Goal: Use online tool/utility: Utilize a website feature to perform a specific function

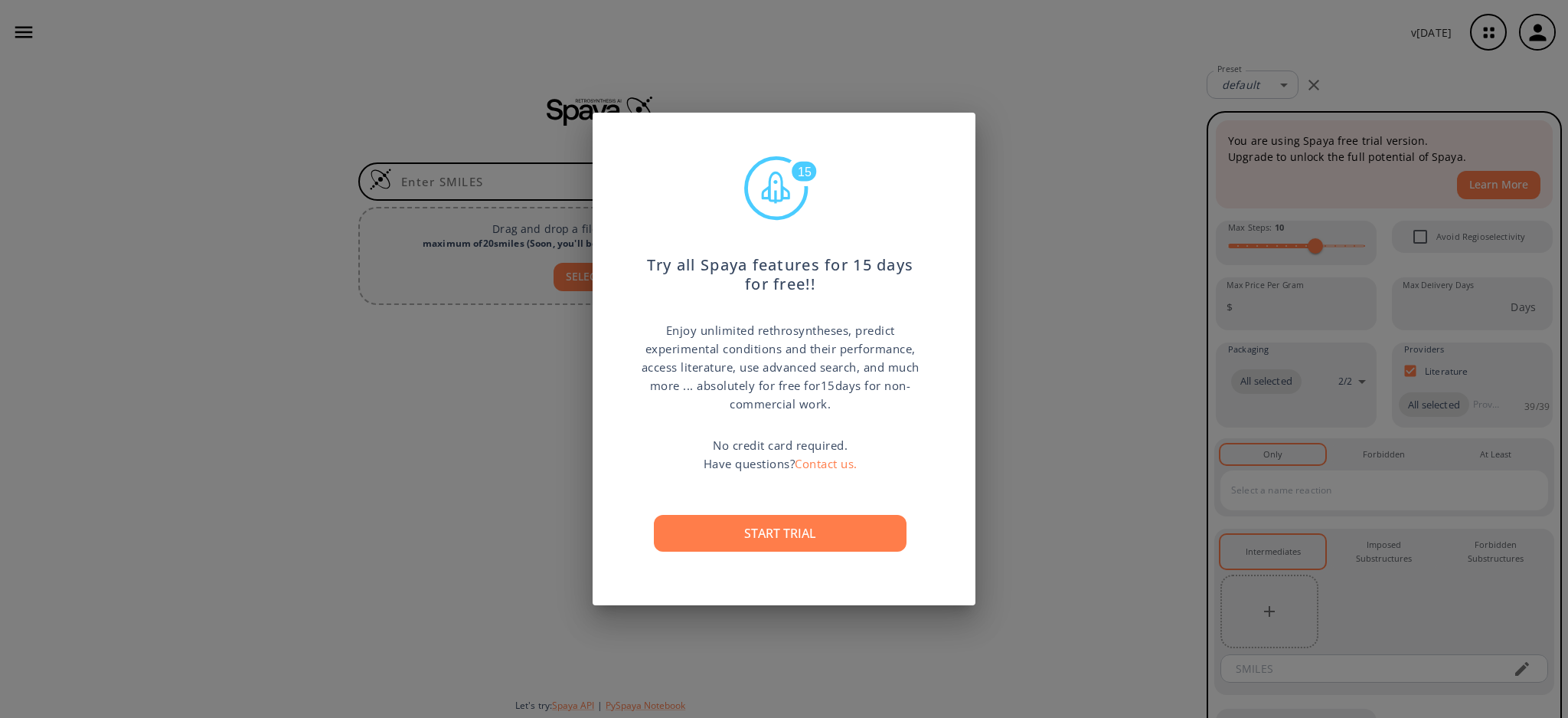
click at [827, 535] on button "Start trial" at bounding box center [780, 533] width 253 height 37
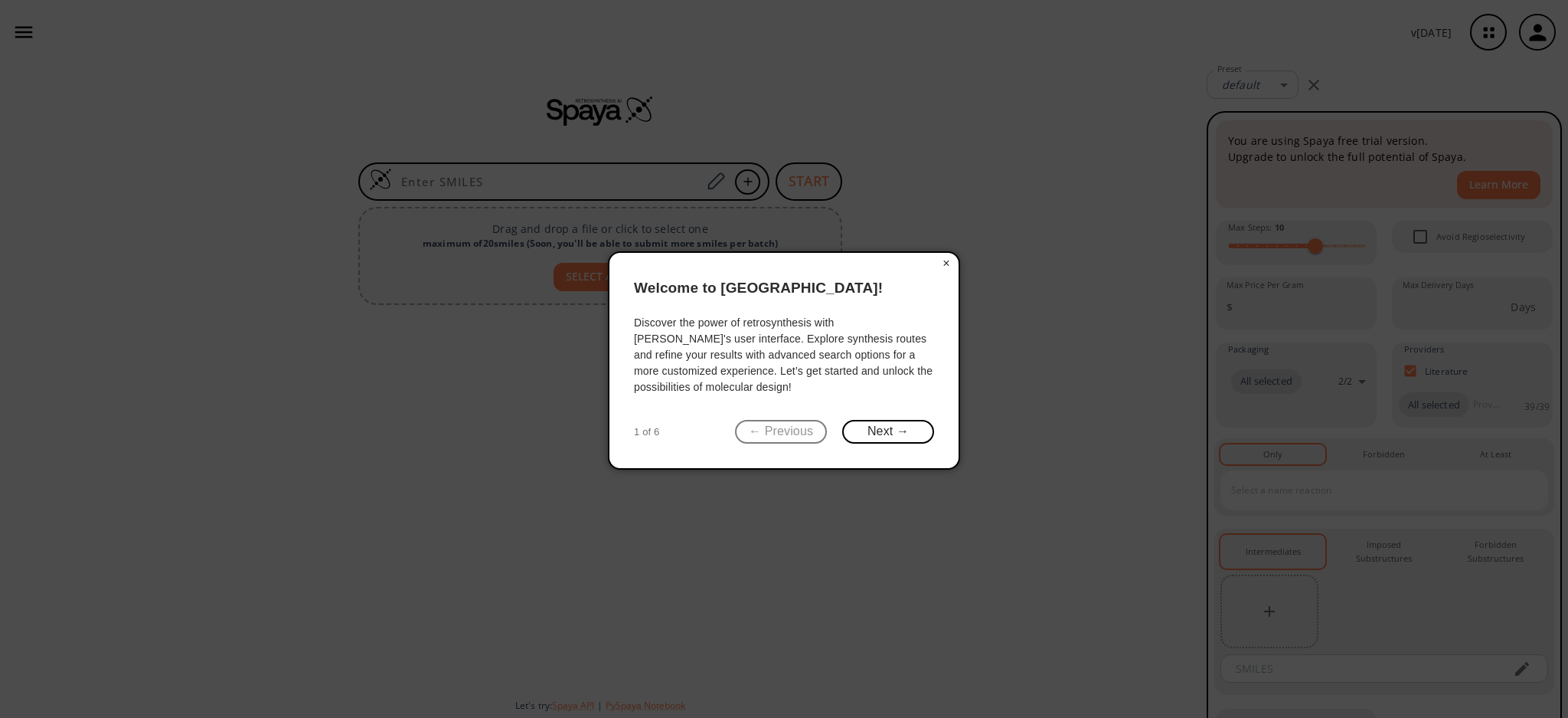
click at [948, 260] on button "×" at bounding box center [946, 263] width 24 height 21
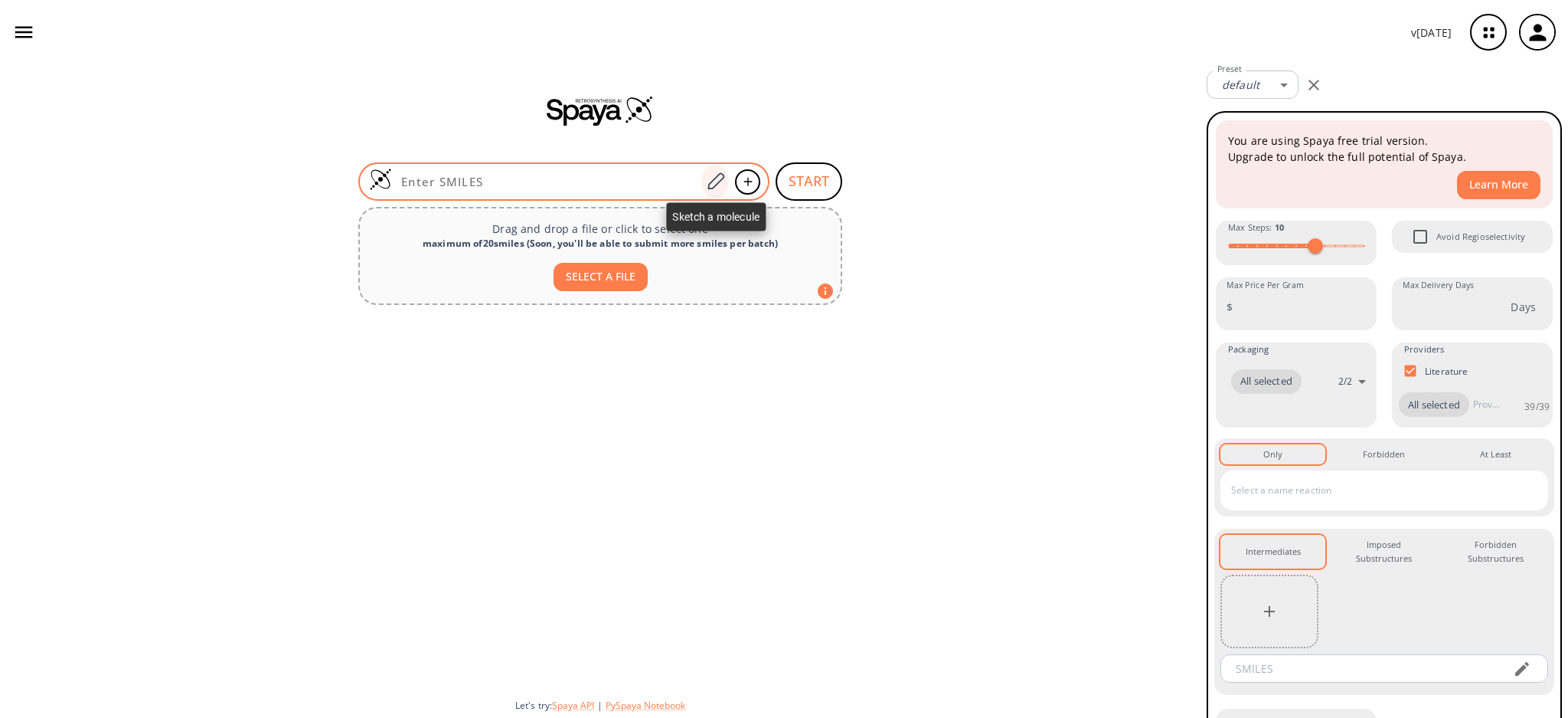
click at [711, 178] on icon at bounding box center [715, 181] width 20 height 20
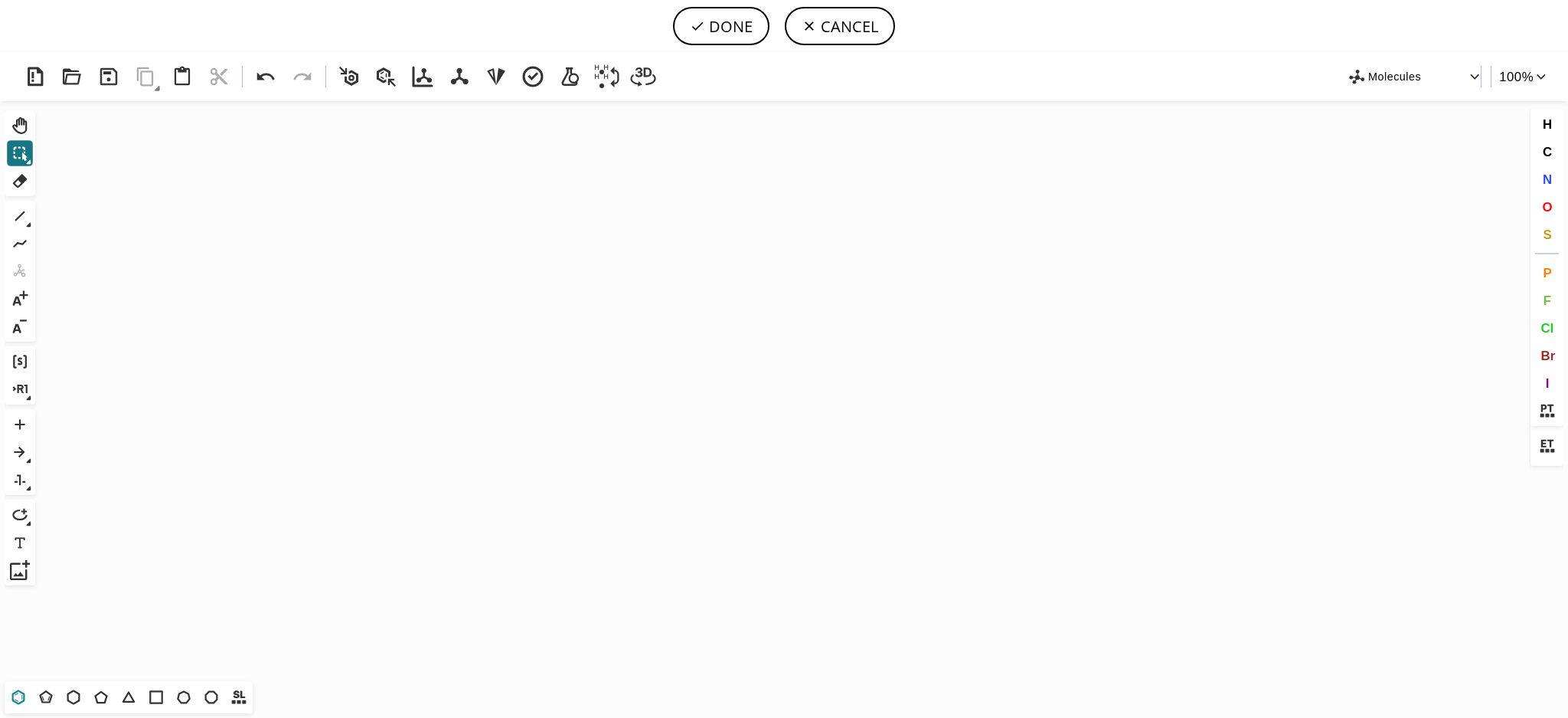
click at [6, 692] on button "T" at bounding box center [19, 697] width 26 height 26
click at [408, 379] on icon "Created with [PERSON_NAME] 2.3.0" at bounding box center [784, 390] width 1486 height 580
click at [29, 217] on icon at bounding box center [20, 215] width 20 height 20
drag, startPoint x: 421, startPoint y: 312, endPoint x: 446, endPoint y: 294, distance: 30.8
click at [1549, 402] on icon at bounding box center [1547, 411] width 20 height 20
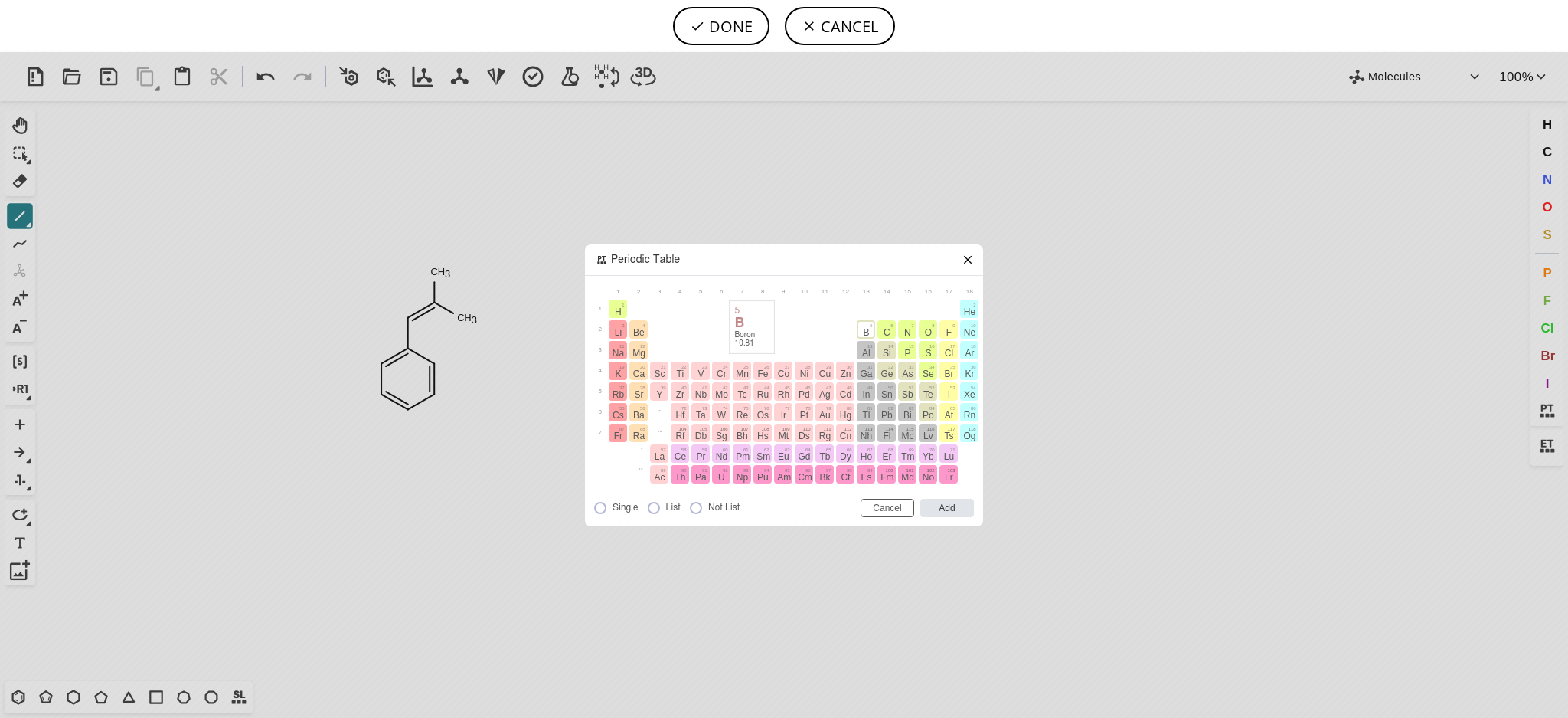
drag, startPoint x: 861, startPoint y: 332, endPoint x: 588, endPoint y: 325, distance: 273.1
click at [862, 332] on button "B" at bounding box center [866, 329] width 19 height 19
click at [949, 510] on input "Add" at bounding box center [947, 507] width 54 height 19
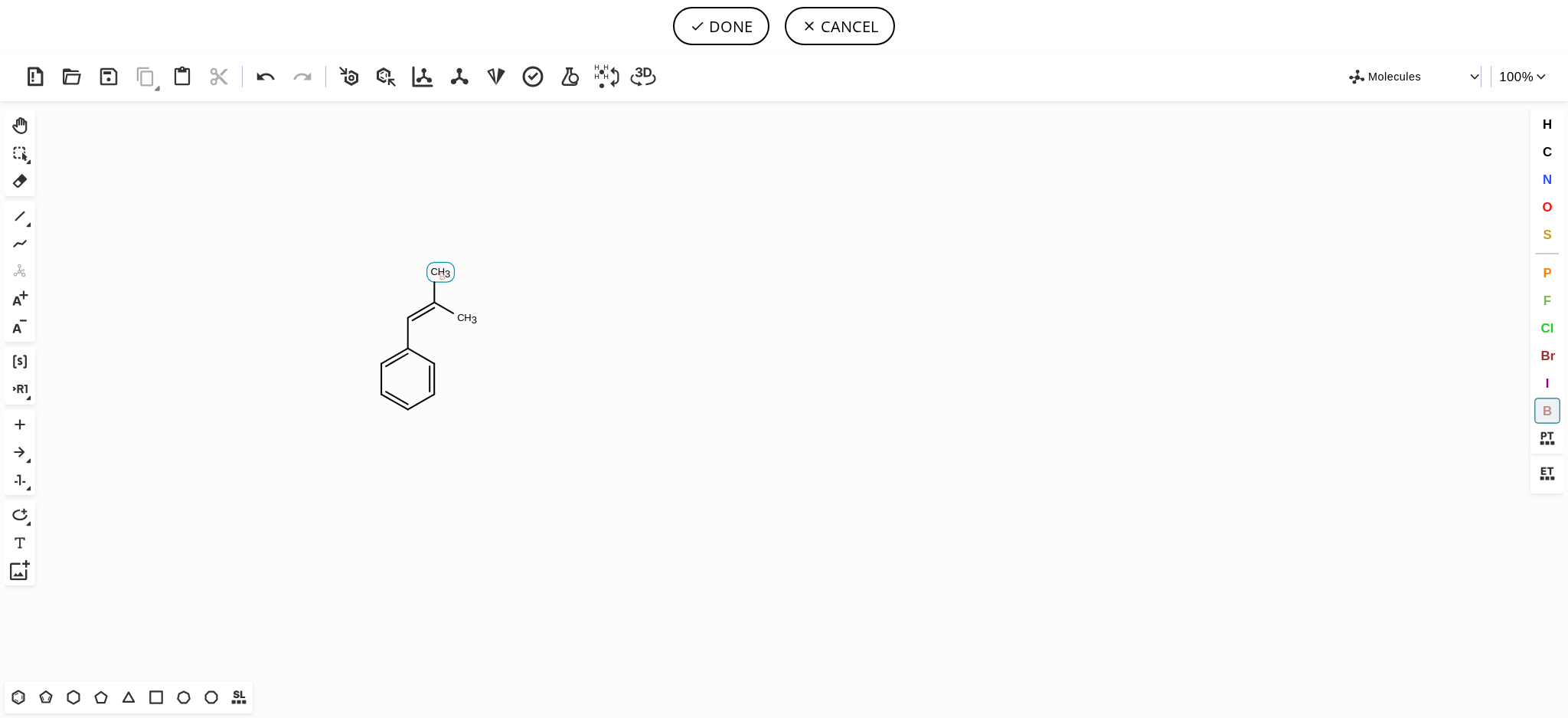
click at [439, 276] on tspan "B" at bounding box center [442, 276] width 7 height 11
click at [469, 322] on tspan "B" at bounding box center [470, 321] width 7 height 11
click at [109, 695] on icon at bounding box center [101, 697] width 20 height 20
drag, startPoint x: 1550, startPoint y: 415, endPoint x: 1159, endPoint y: 397, distance: 391.4
click at [1548, 414] on span "B" at bounding box center [1546, 411] width 9 height 15
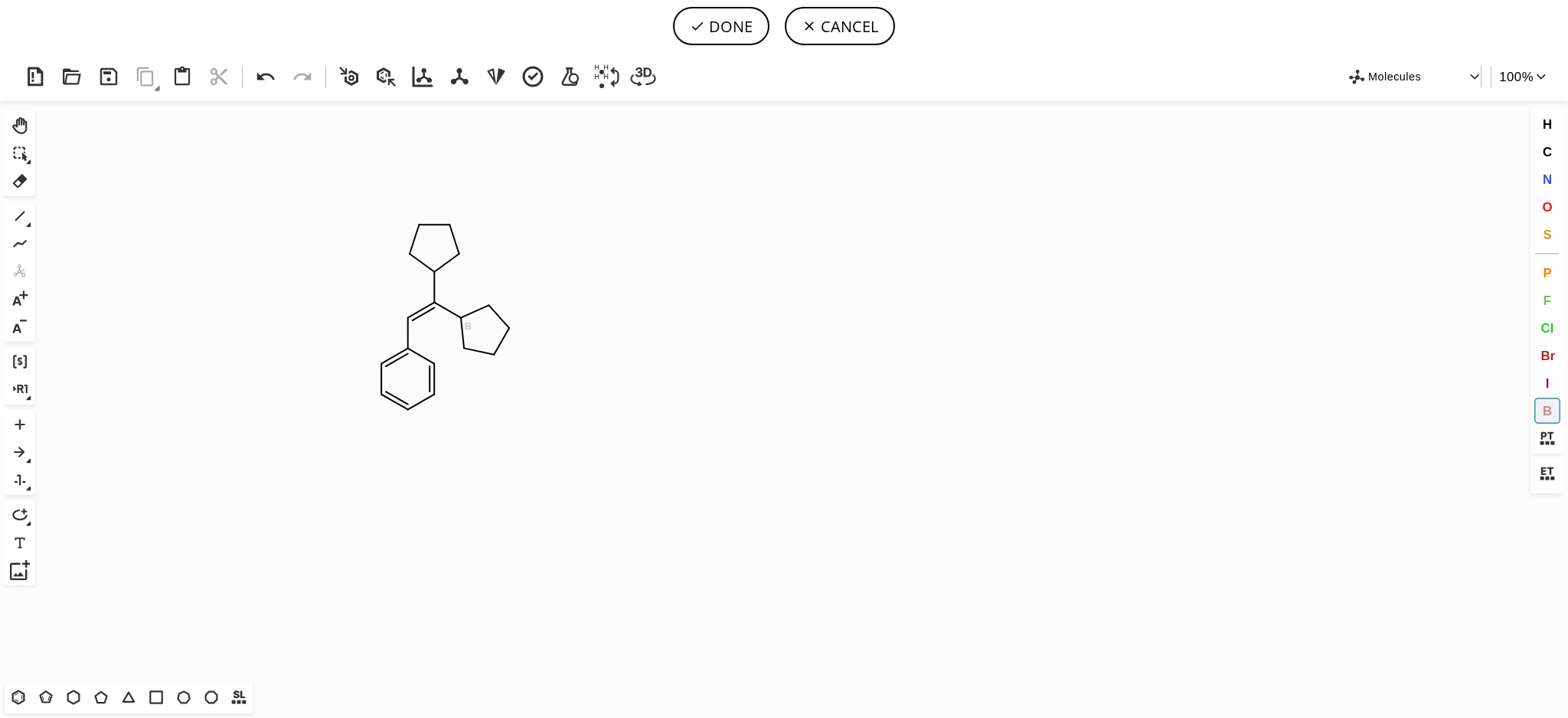
drag, startPoint x: 468, startPoint y: 326, endPoint x: 442, endPoint y: 291, distance: 43.6
click at [467, 324] on tspan "B" at bounding box center [468, 326] width 7 height 11
click at [436, 271] on tspan "B" at bounding box center [436, 270] width 7 height 11
click at [1544, 209] on span "O" at bounding box center [1547, 207] width 10 height 15
click at [496, 305] on tspan "O" at bounding box center [496, 304] width 7 height 11
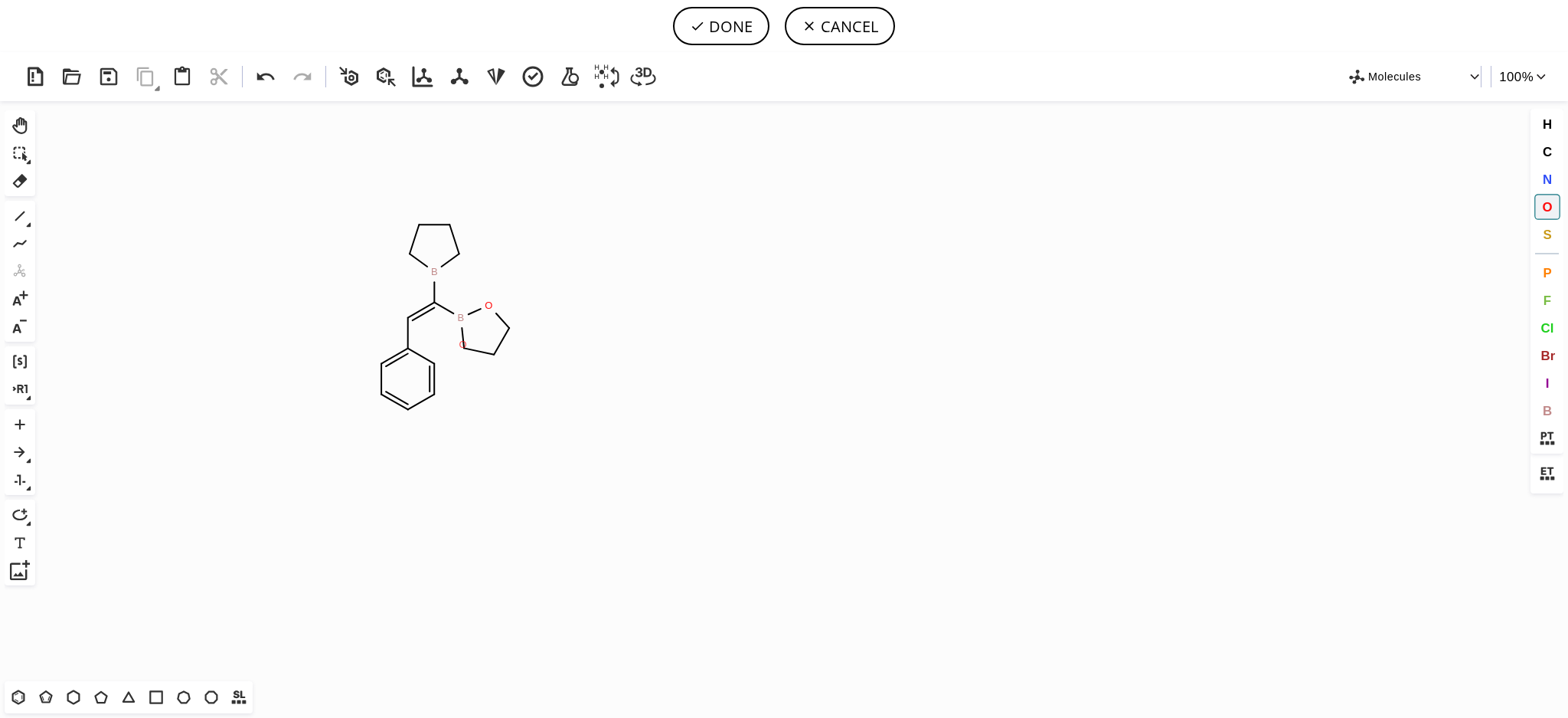
click at [463, 345] on tspan "O" at bounding box center [462, 344] width 7 height 11
click at [449, 253] on tspan "O" at bounding box center [448, 251] width 7 height 11
click at [413, 253] on tspan "O" at bounding box center [413, 252] width 7 height 11
click at [21, 217] on icon at bounding box center [20, 215] width 20 height 20
drag, startPoint x: 451, startPoint y: 225, endPoint x: 469, endPoint y: 226, distance: 18.0
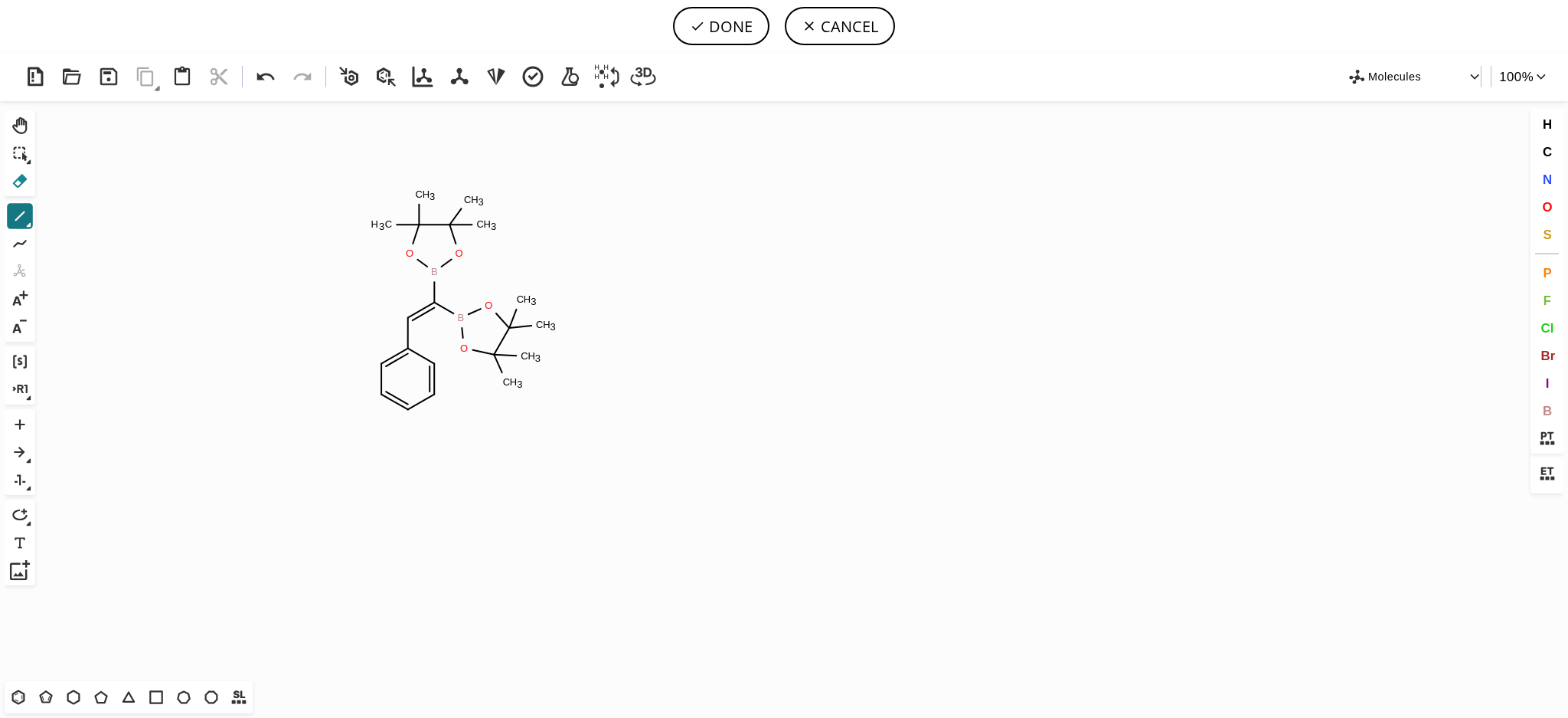
click at [28, 185] on icon at bounding box center [20, 181] width 20 height 20
drag, startPoint x: 460, startPoint y: 228, endPoint x: 333, endPoint y: 184, distance: 134.4
click at [329, 185] on icon "Created with Raphaël 2.3.0 C H 3 O B O C H 3 B O O C H 3 C H 3 C H 3 C H 3 C H …" at bounding box center [784, 390] width 1486 height 580
drag, startPoint x: 27, startPoint y: 217, endPoint x: 137, endPoint y: 226, distance: 110.4
click at [27, 216] on icon at bounding box center [20, 215] width 20 height 20
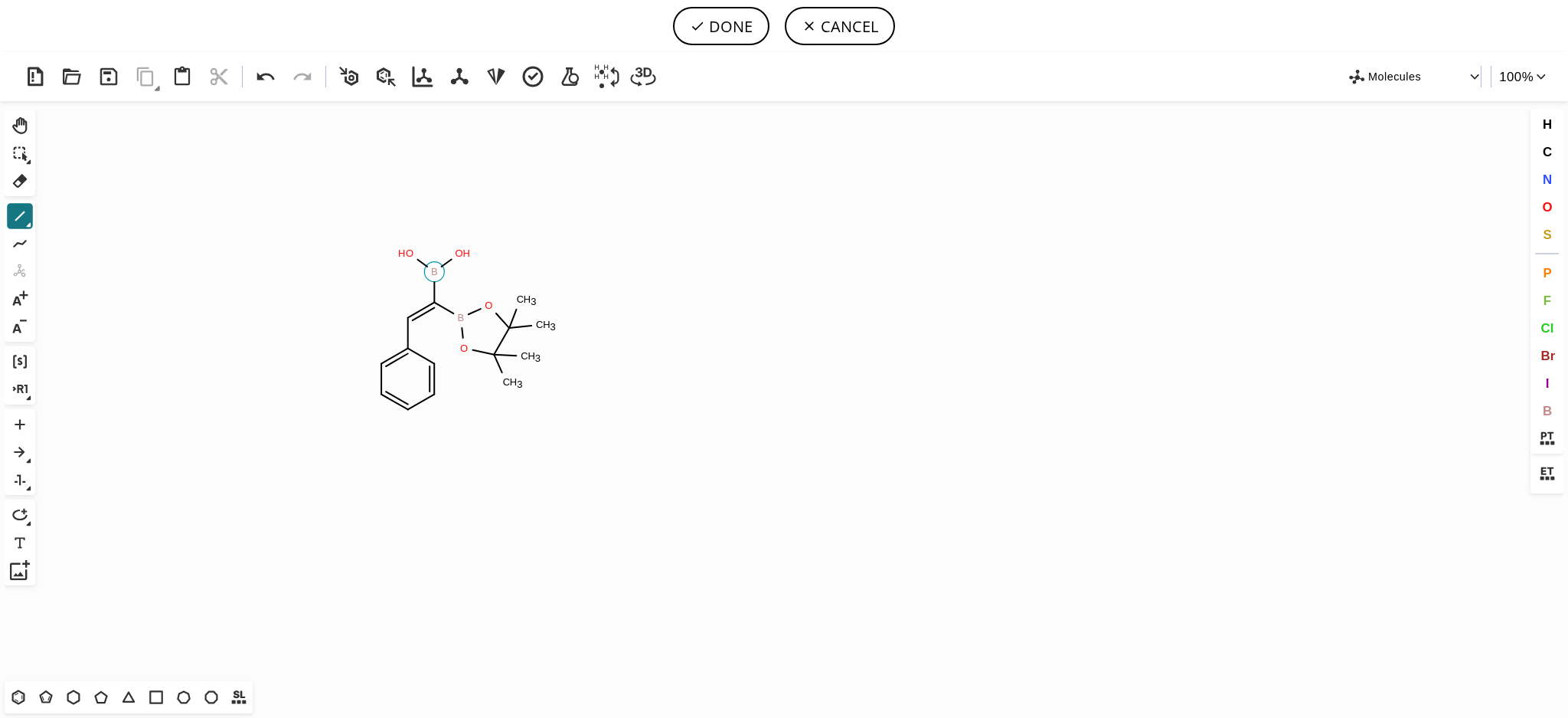
drag, startPoint x: 433, startPoint y: 263, endPoint x: 427, endPoint y: 215, distance: 48.4
click at [29, 183] on icon at bounding box center [20, 181] width 20 height 20
click at [24, 213] on icon at bounding box center [20, 215] width 20 height 20
drag, startPoint x: 467, startPoint y: 324, endPoint x: 509, endPoint y: 341, distance: 45.3
click at [1543, 298] on span "F" at bounding box center [1546, 300] width 7 height 15
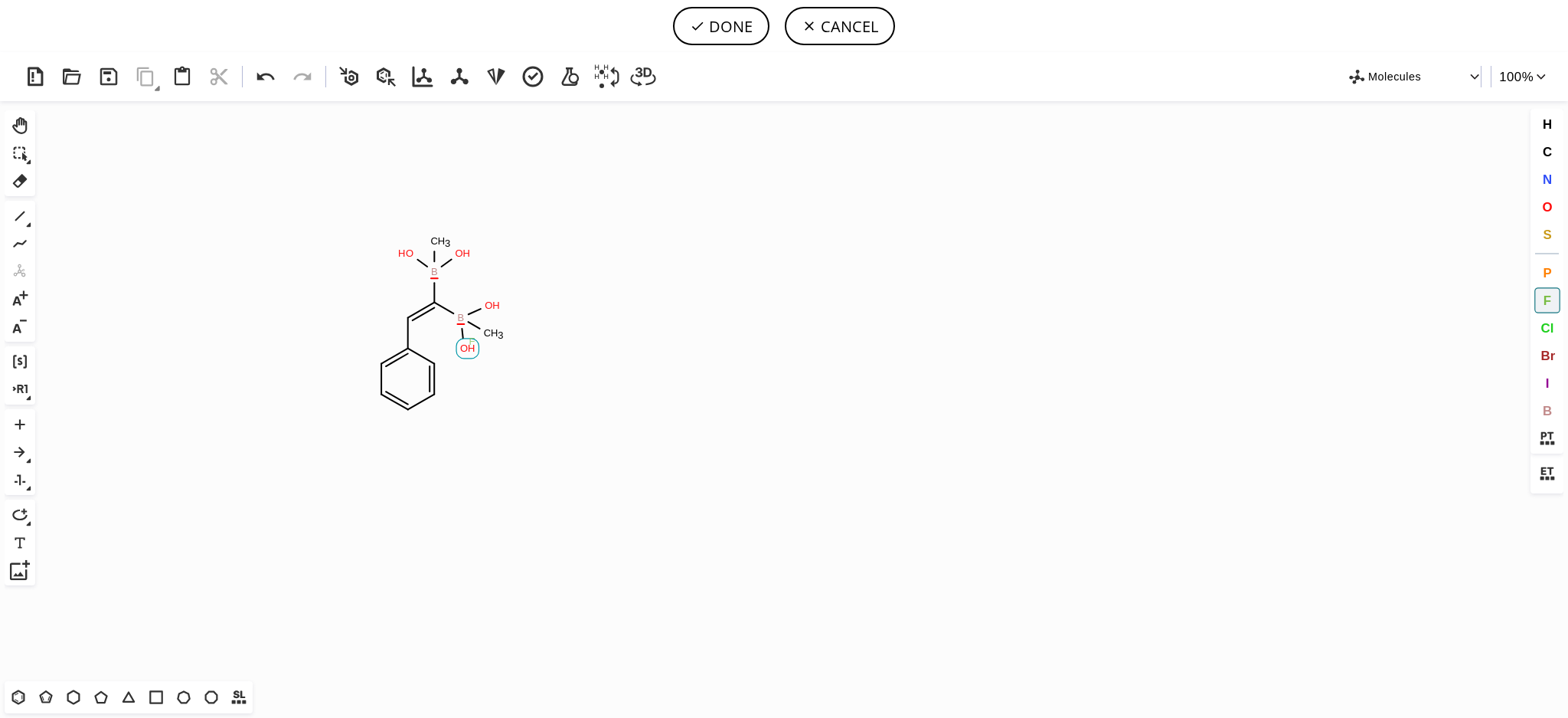
click at [471, 342] on tspan "F" at bounding box center [472, 342] width 7 height 11
click at [492, 337] on tspan "F" at bounding box center [492, 337] width 7 height 11
click at [491, 313] on tspan "F" at bounding box center [491, 314] width 7 height 11
click at [456, 262] on tspan "F" at bounding box center [457, 263] width 7 height 11
click at [448, 250] on tspan "F" at bounding box center [451, 256] width 7 height 11
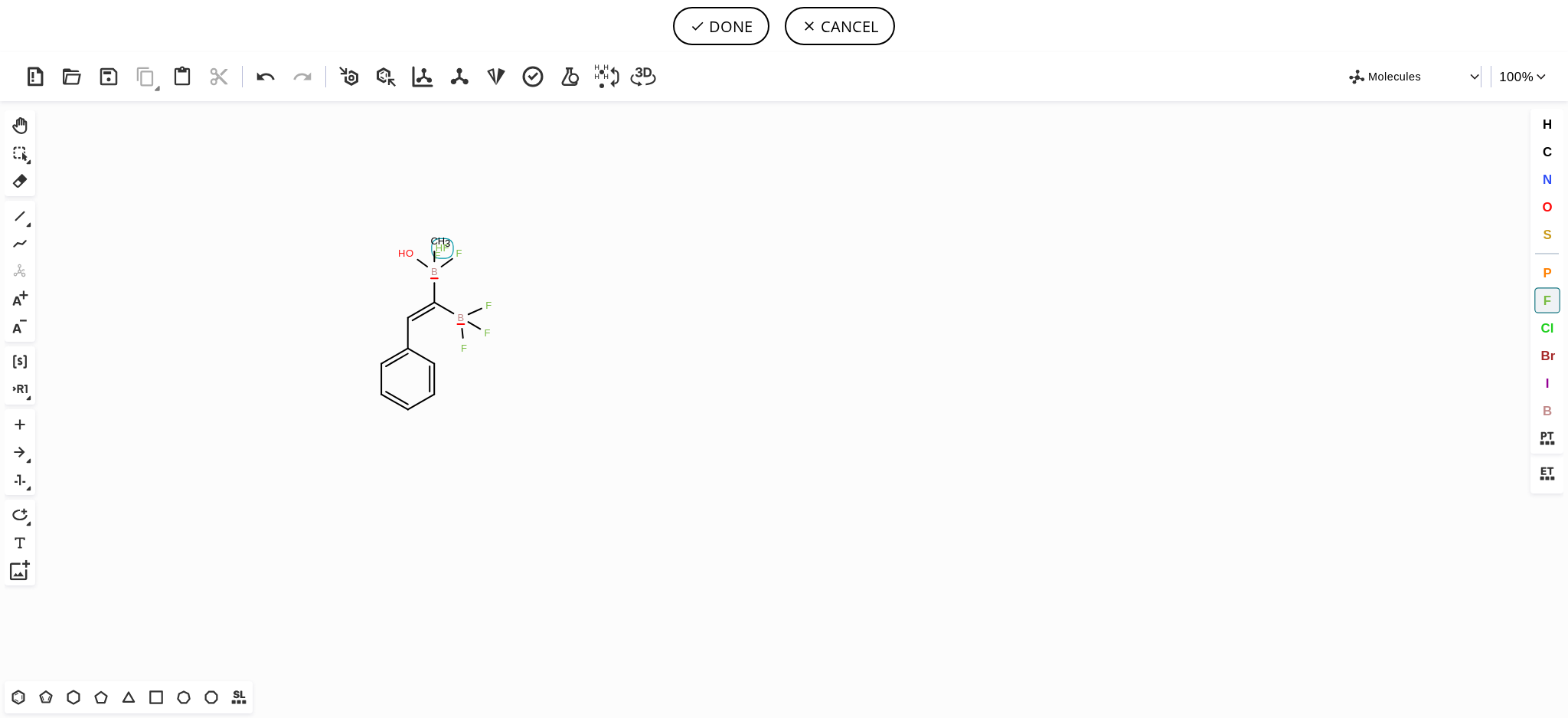
scroll to position [0, 4]
click at [440, 242] on tspan "F" at bounding box center [442, 242] width 7 height 11
click at [406, 257] on tspan "F" at bounding box center [407, 256] width 7 height 11
drag, startPoint x: 24, startPoint y: 324, endPoint x: 340, endPoint y: 324, distance: 316.0
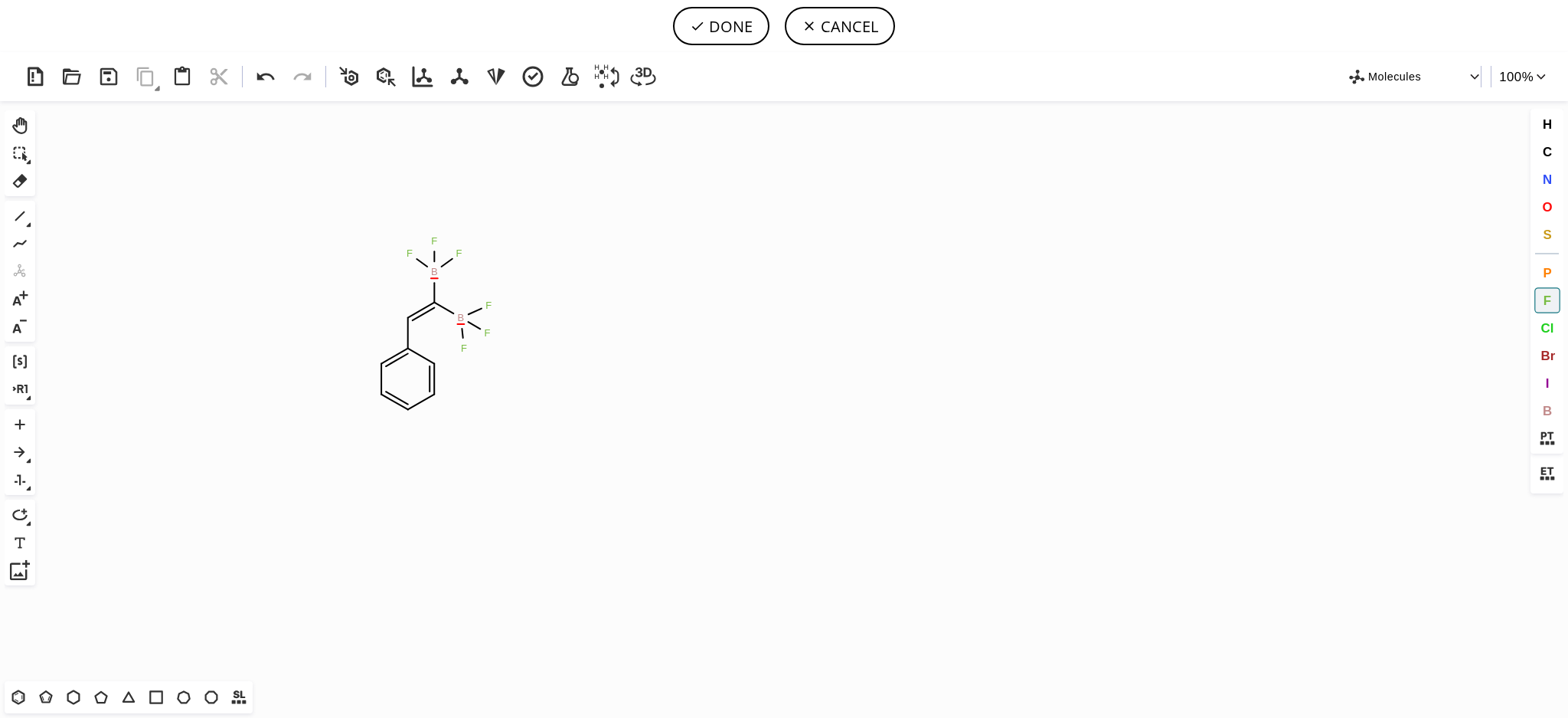
click at [25, 324] on icon at bounding box center [20, 326] width 20 height 20
click at [463, 319] on tspan "B" at bounding box center [461, 317] width 7 height 11
click at [432, 278] on icon at bounding box center [434, 278] width 7 height 0
click at [693, 28] on icon at bounding box center [697, 26] width 15 height 15
type input "C1C=CC=CC=1/C=C(\[B-](F)(F)F)/[B-](F)(F)F"
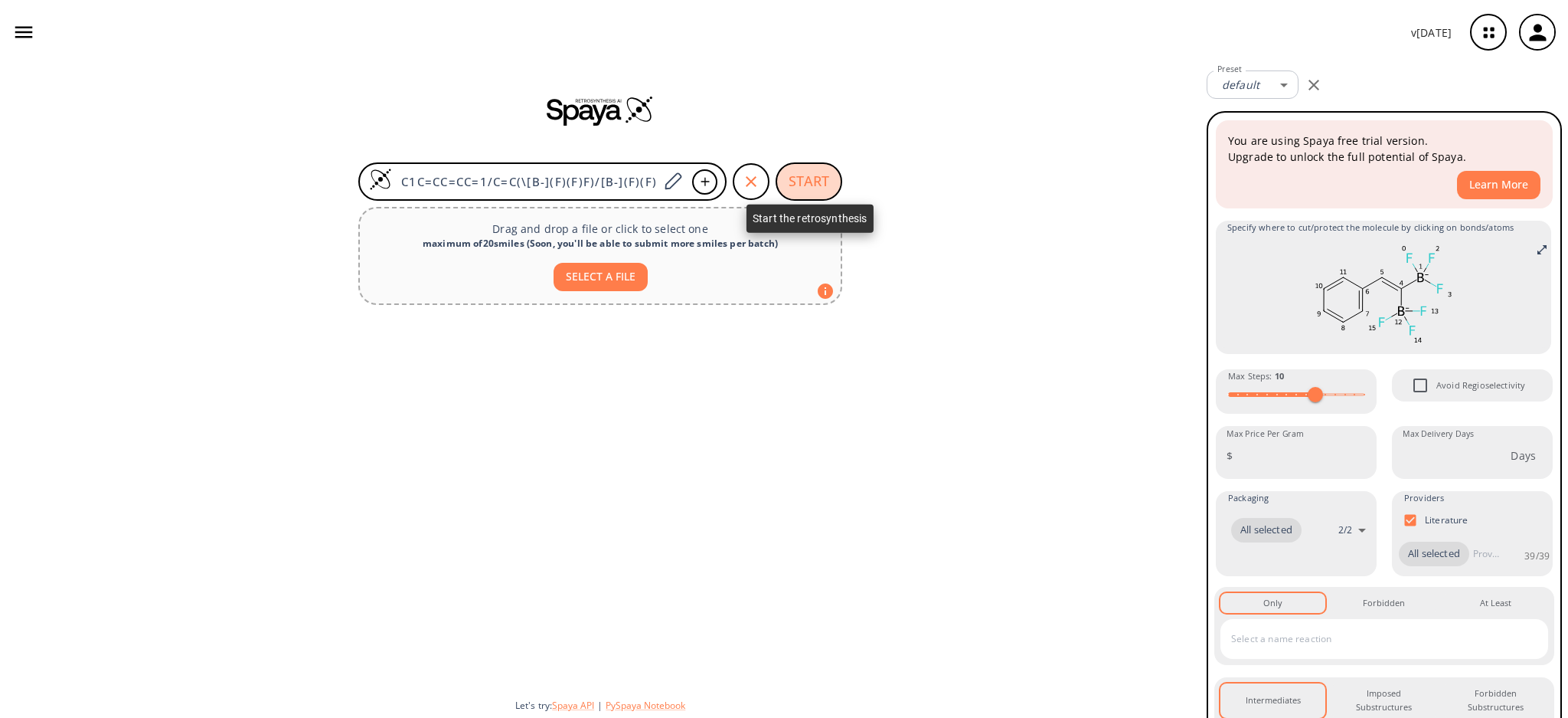
click at [817, 185] on button "START" at bounding box center [809, 181] width 67 height 38
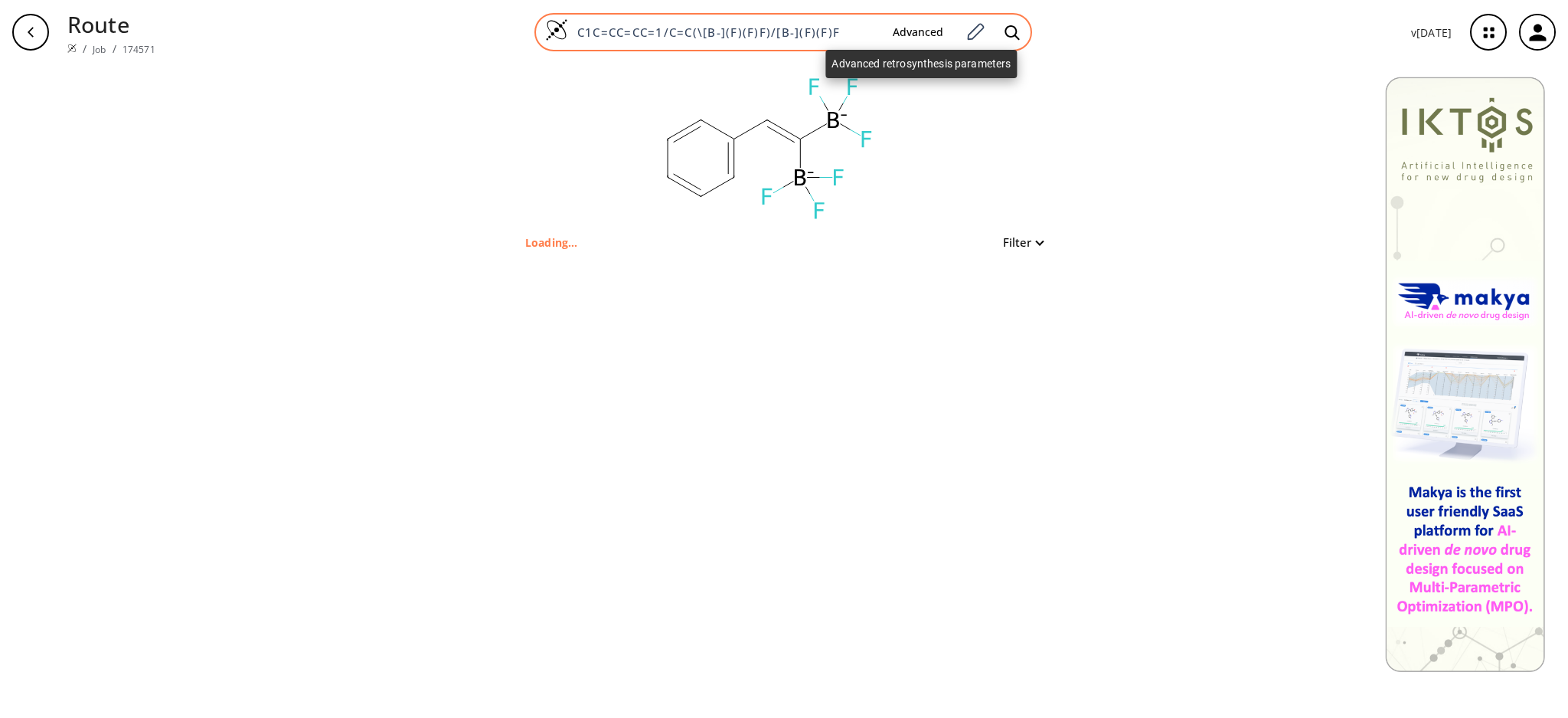
click at [945, 30] on button "Advanced" at bounding box center [918, 33] width 75 height 28
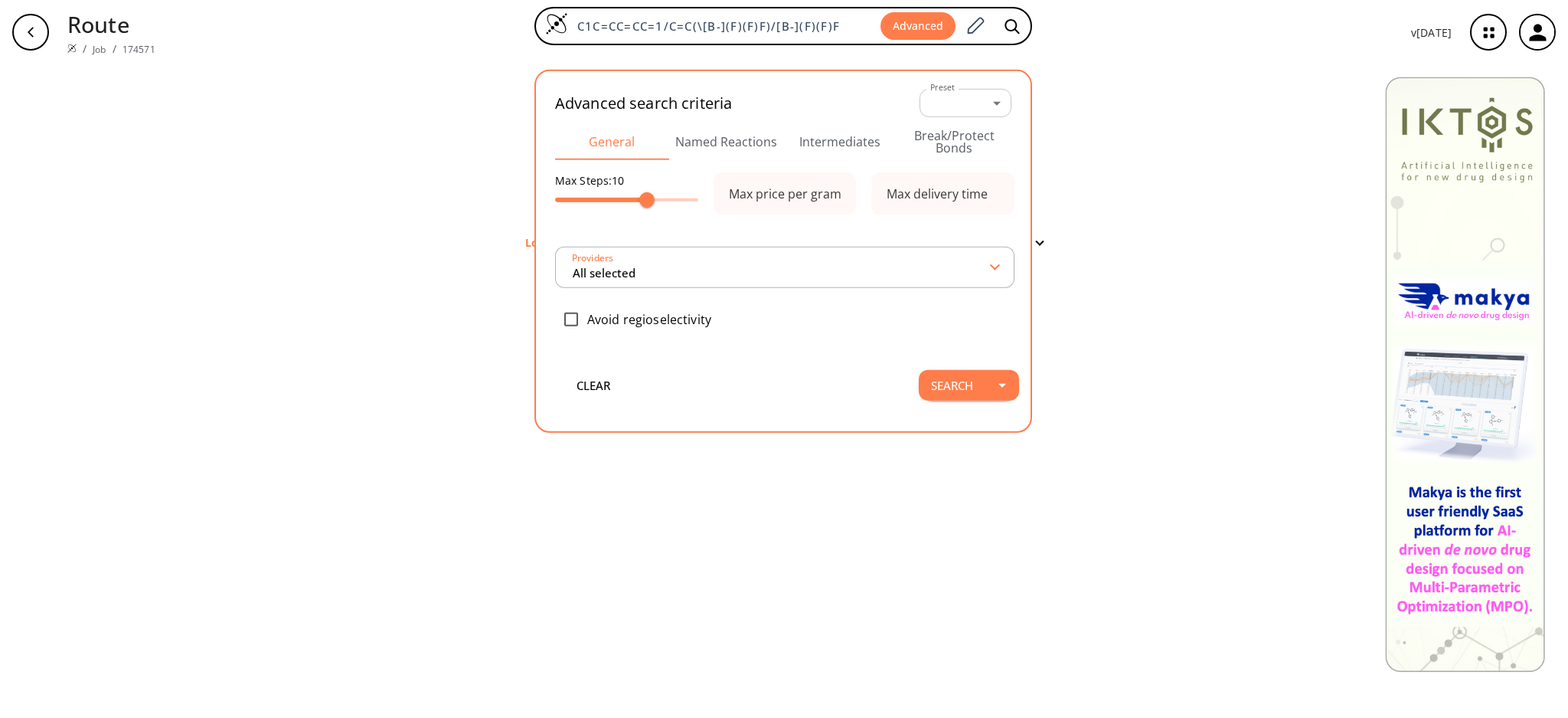
type input "All selected"
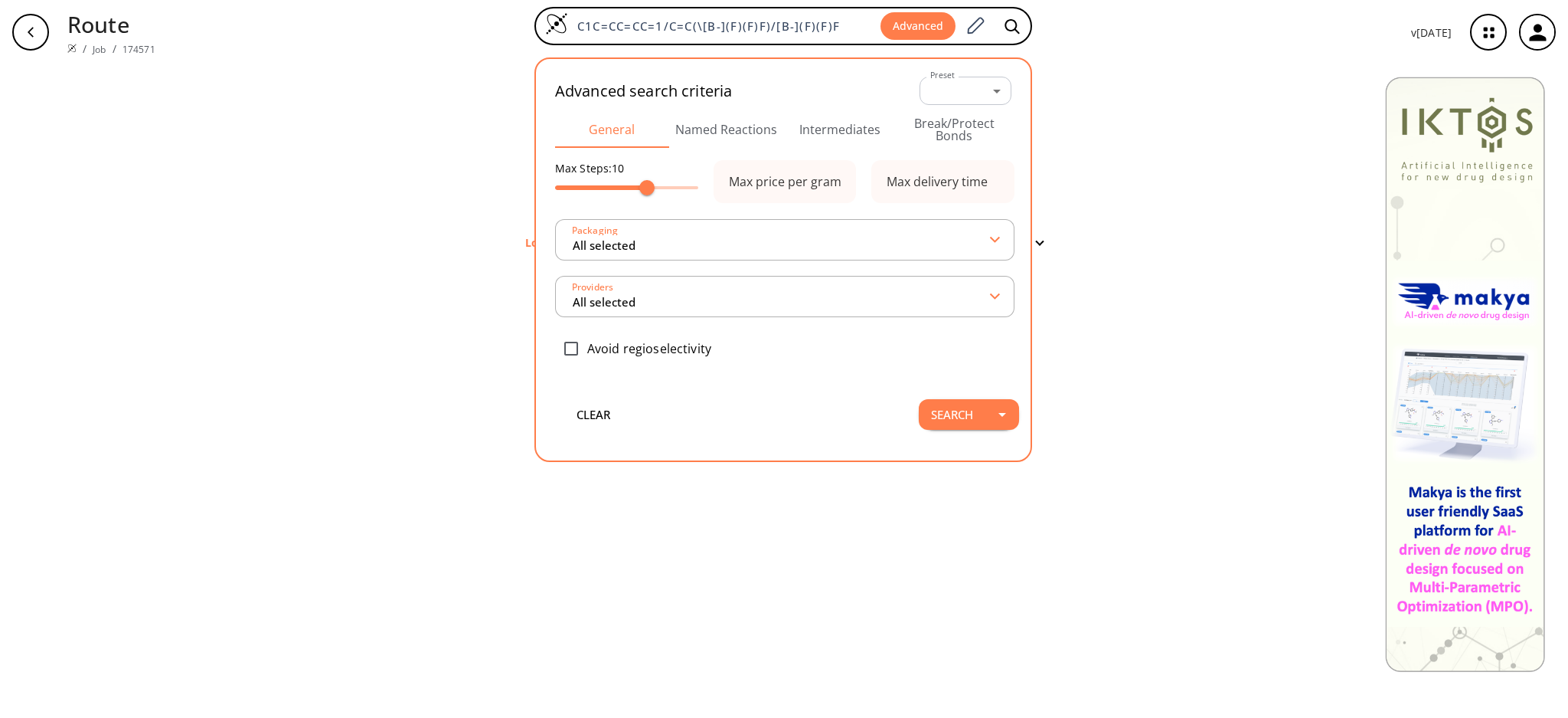
click at [812, 117] on button "Intermediates" at bounding box center [840, 129] width 114 height 37
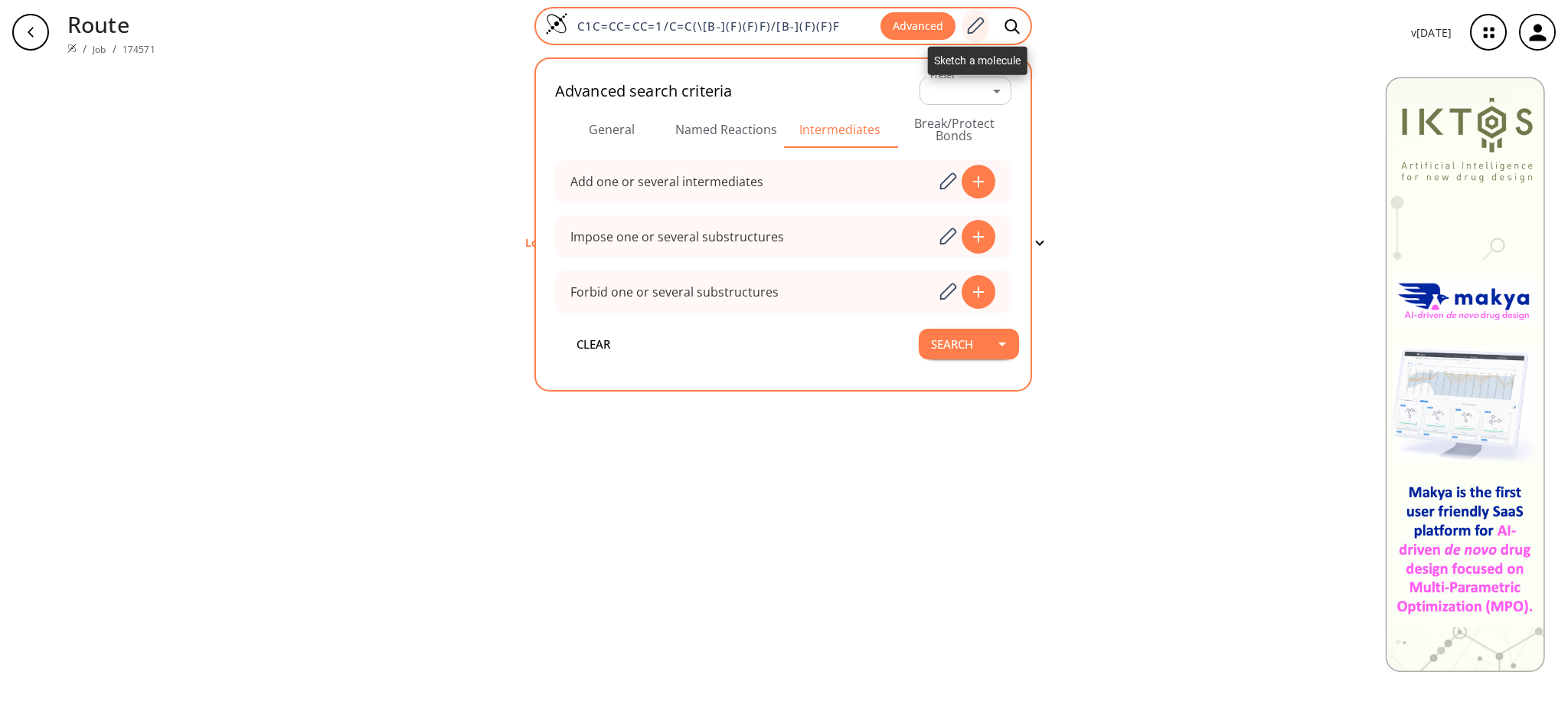
click at [974, 29] on icon at bounding box center [975, 26] width 20 height 20
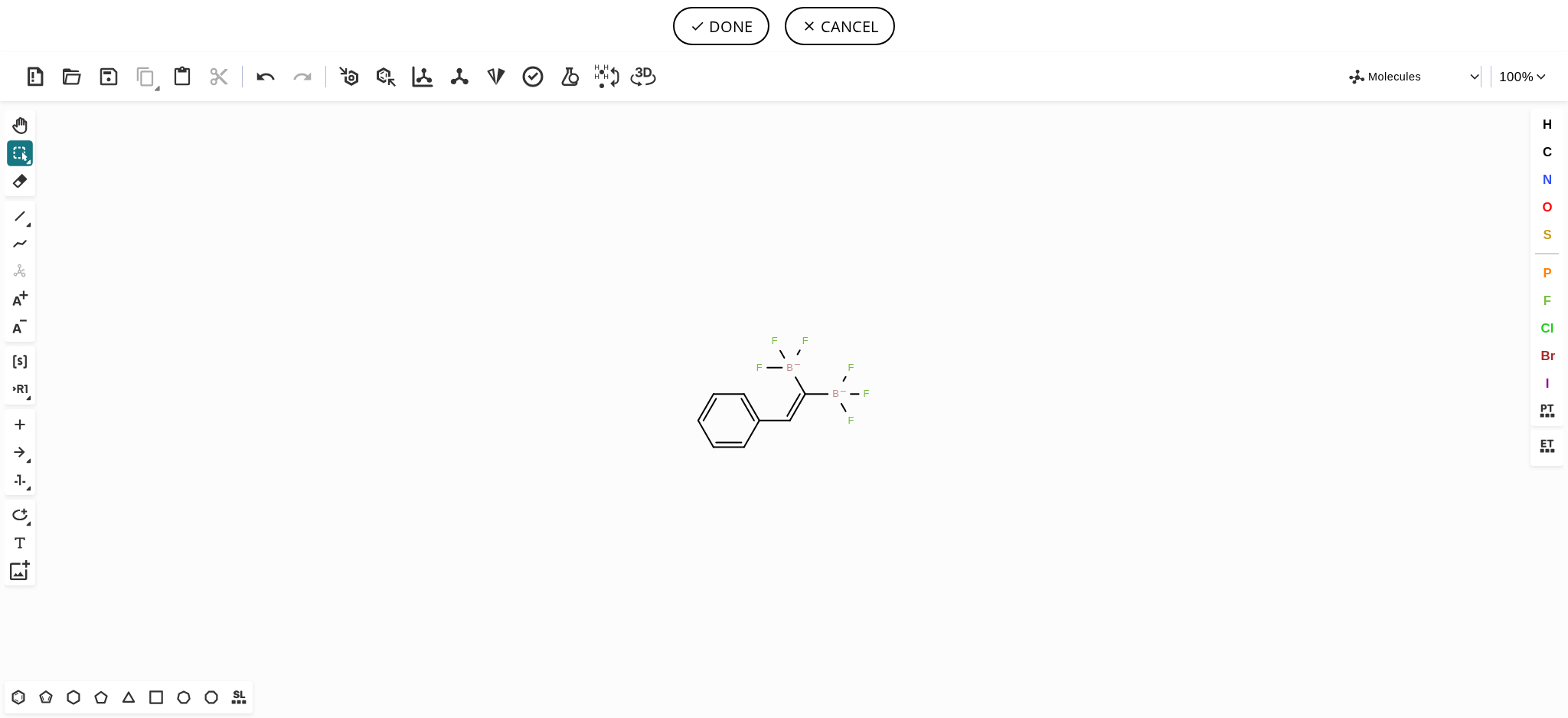
click at [0, 177] on div "Created with [PERSON_NAME] 2.3.0 B – F F F B – F F F Molecules 100 % Ctrl+Alt+H…" at bounding box center [784, 385] width 1568 height 666
click at [24, 188] on icon at bounding box center [20, 181] width 20 height 20
drag, startPoint x: 753, startPoint y: 496, endPoint x: 693, endPoint y: 376, distance: 134.2
click at [765, 416] on rect at bounding box center [753, 420] width 29 height 20
click at [723, 26] on button "DONE" at bounding box center [721, 25] width 97 height 38
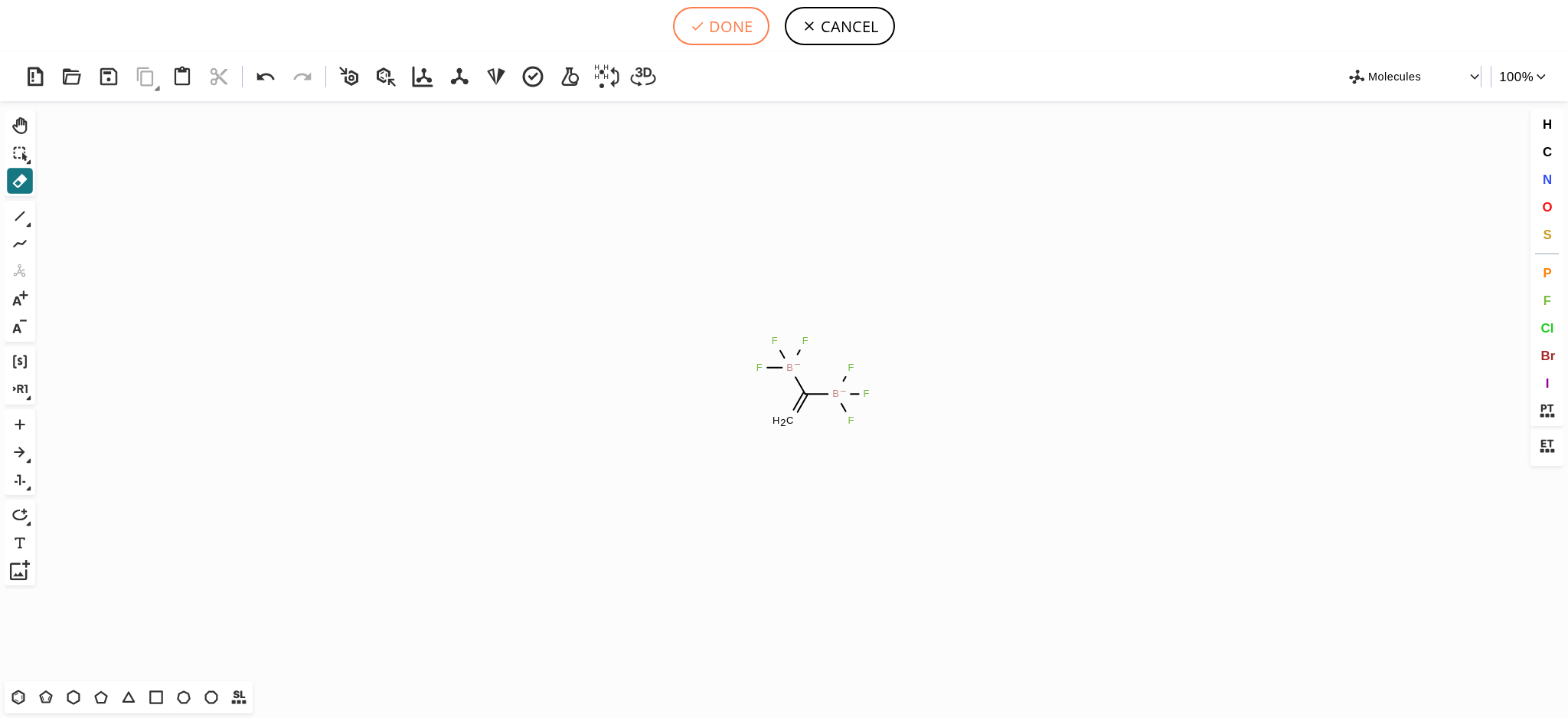
type input "C=C([B-](F)(F)F)[B-](F)(F)F"
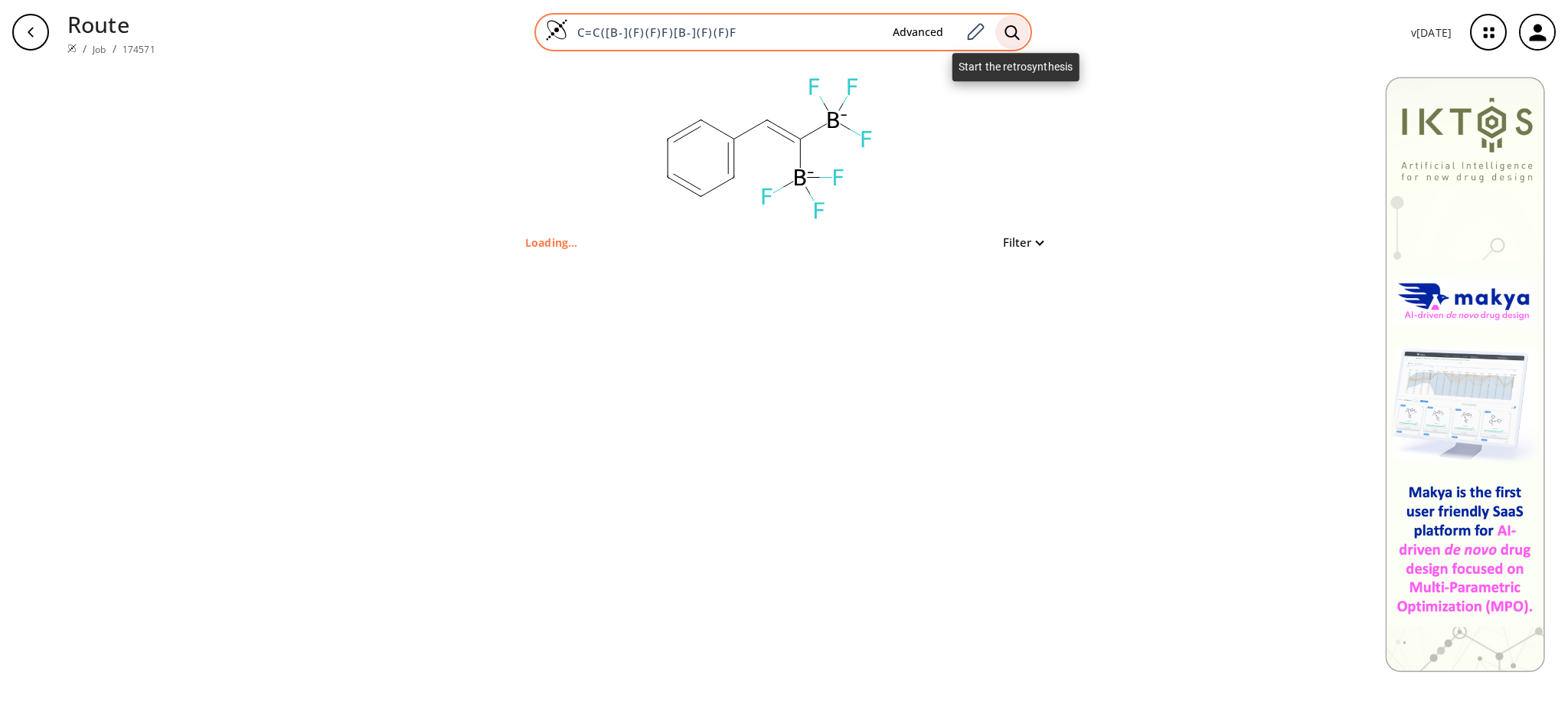
click at [1012, 28] on icon at bounding box center [1012, 33] width 15 height 16
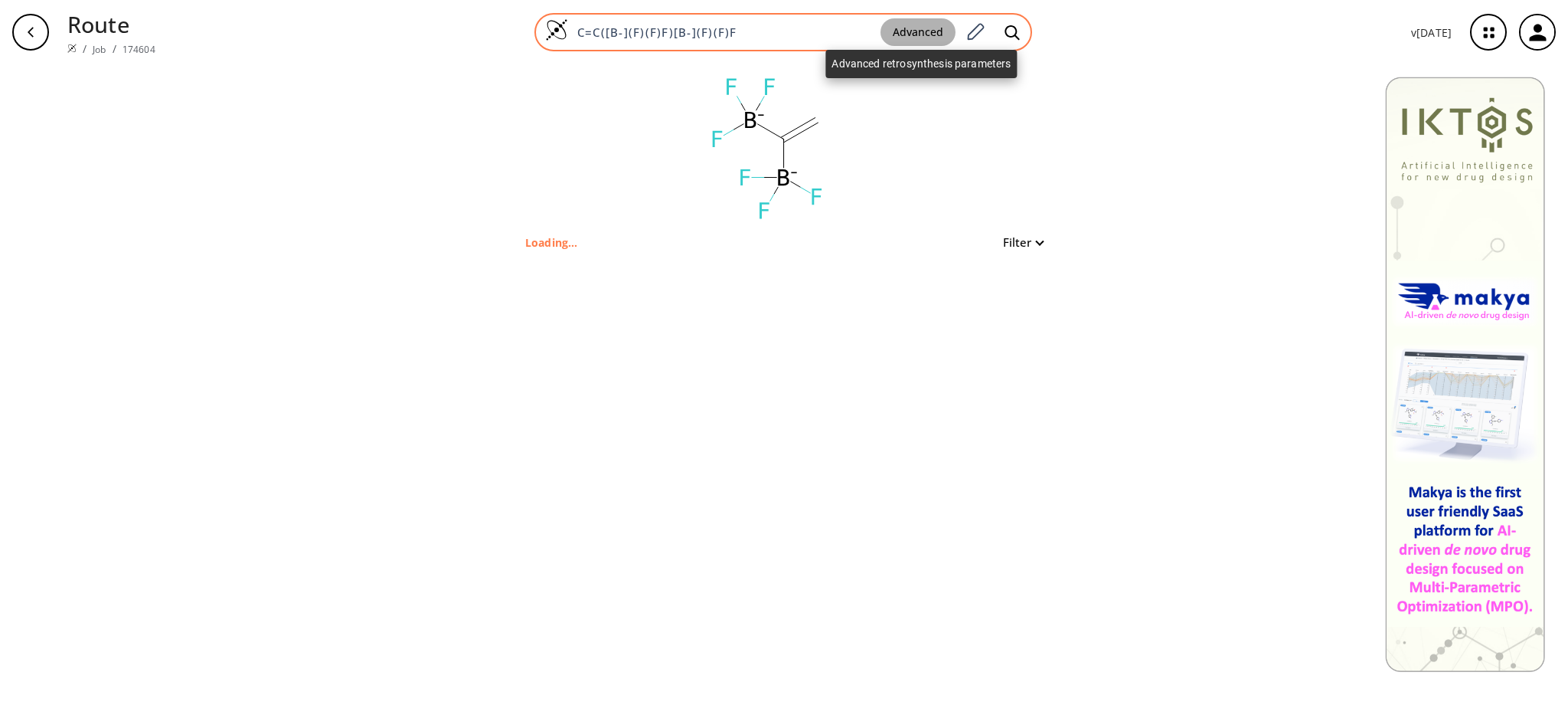
click at [946, 34] on button "Advanced" at bounding box center [918, 33] width 75 height 28
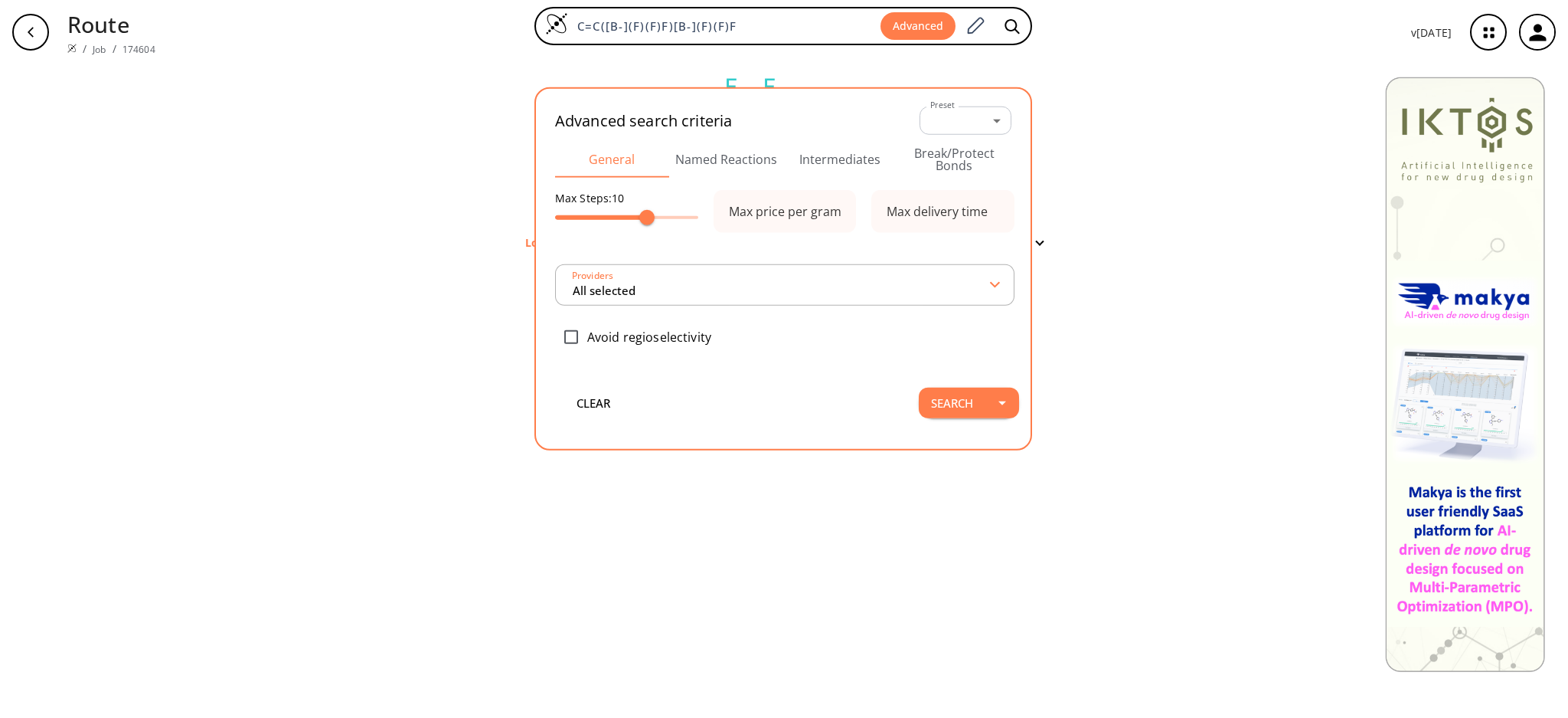
type input "All selected"
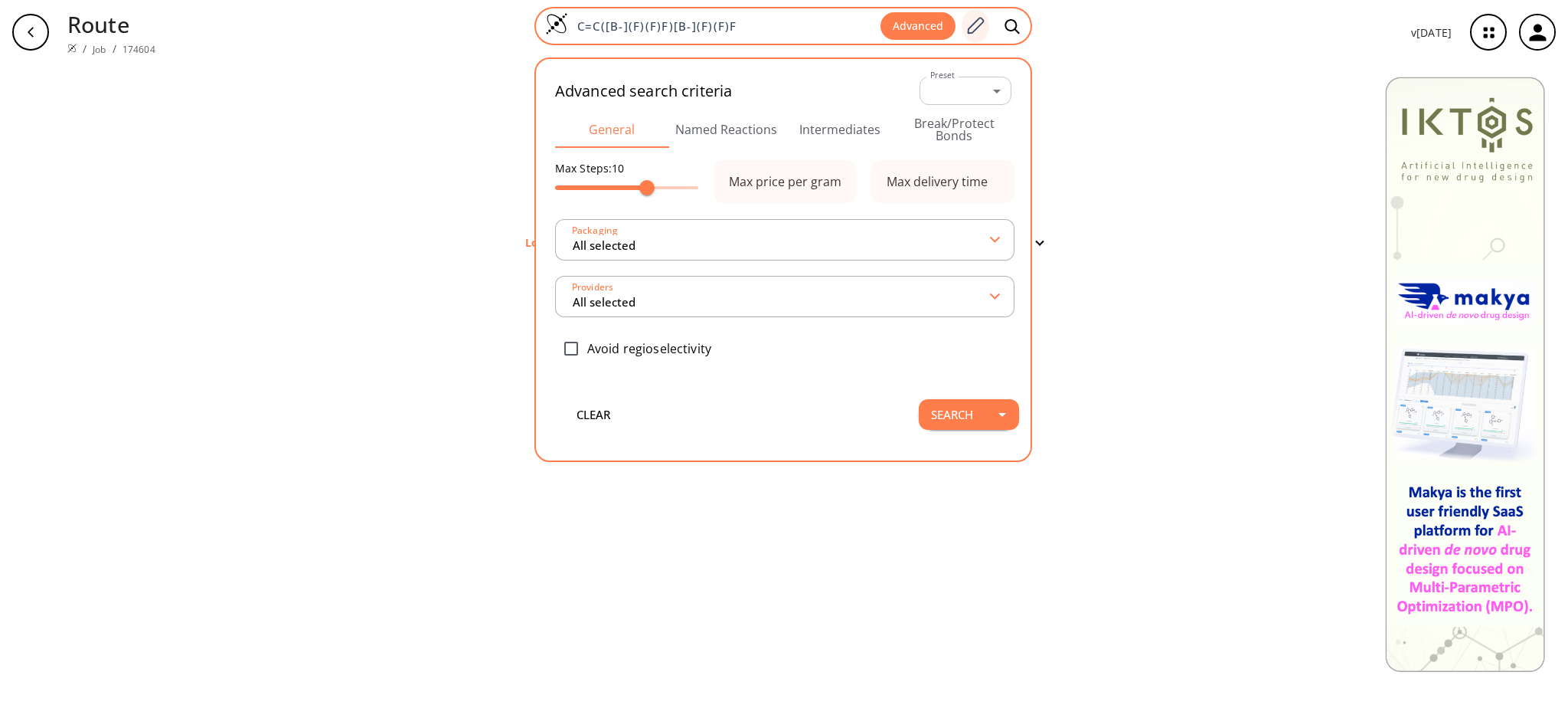
click at [971, 40] on div at bounding box center [975, 25] width 28 height 33
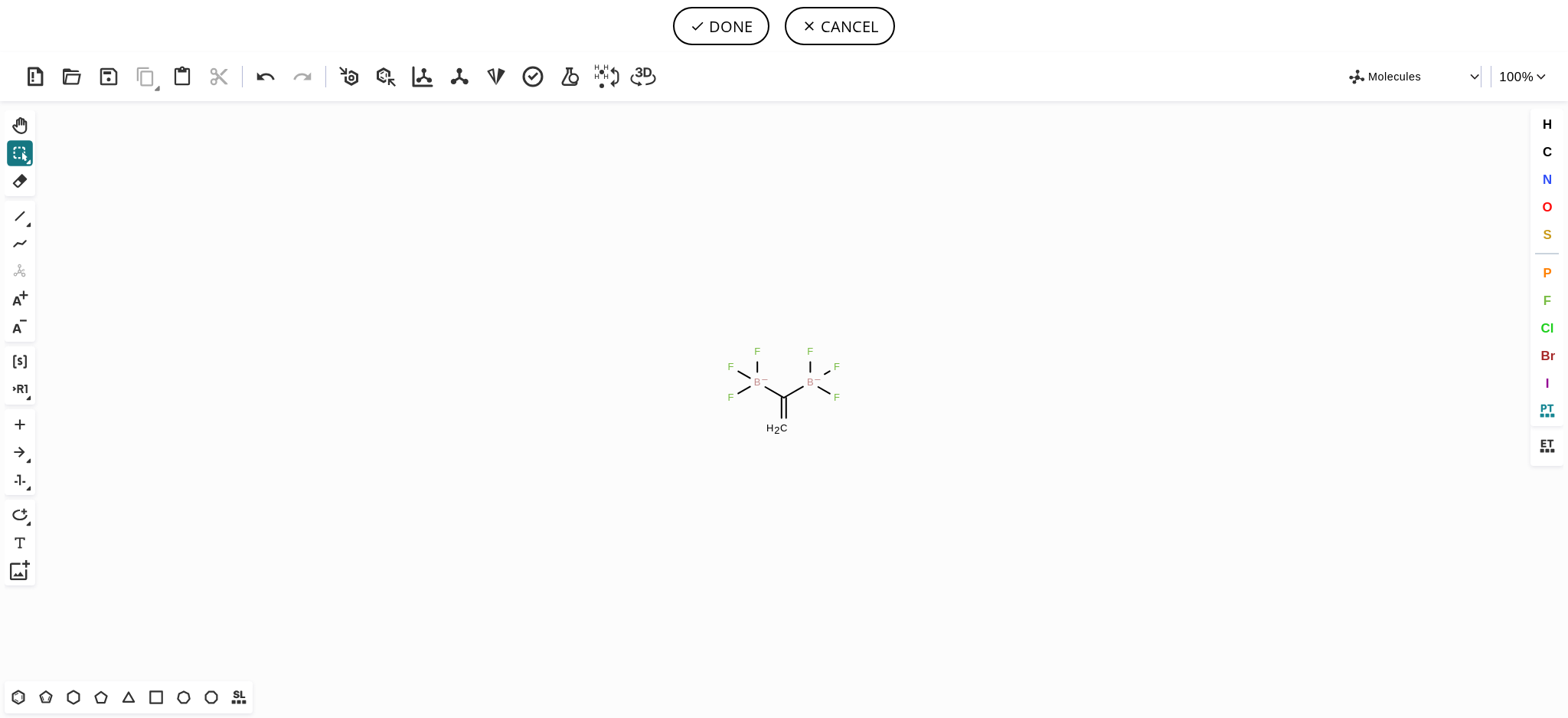
click at [1548, 403] on icon at bounding box center [1547, 411] width 20 height 20
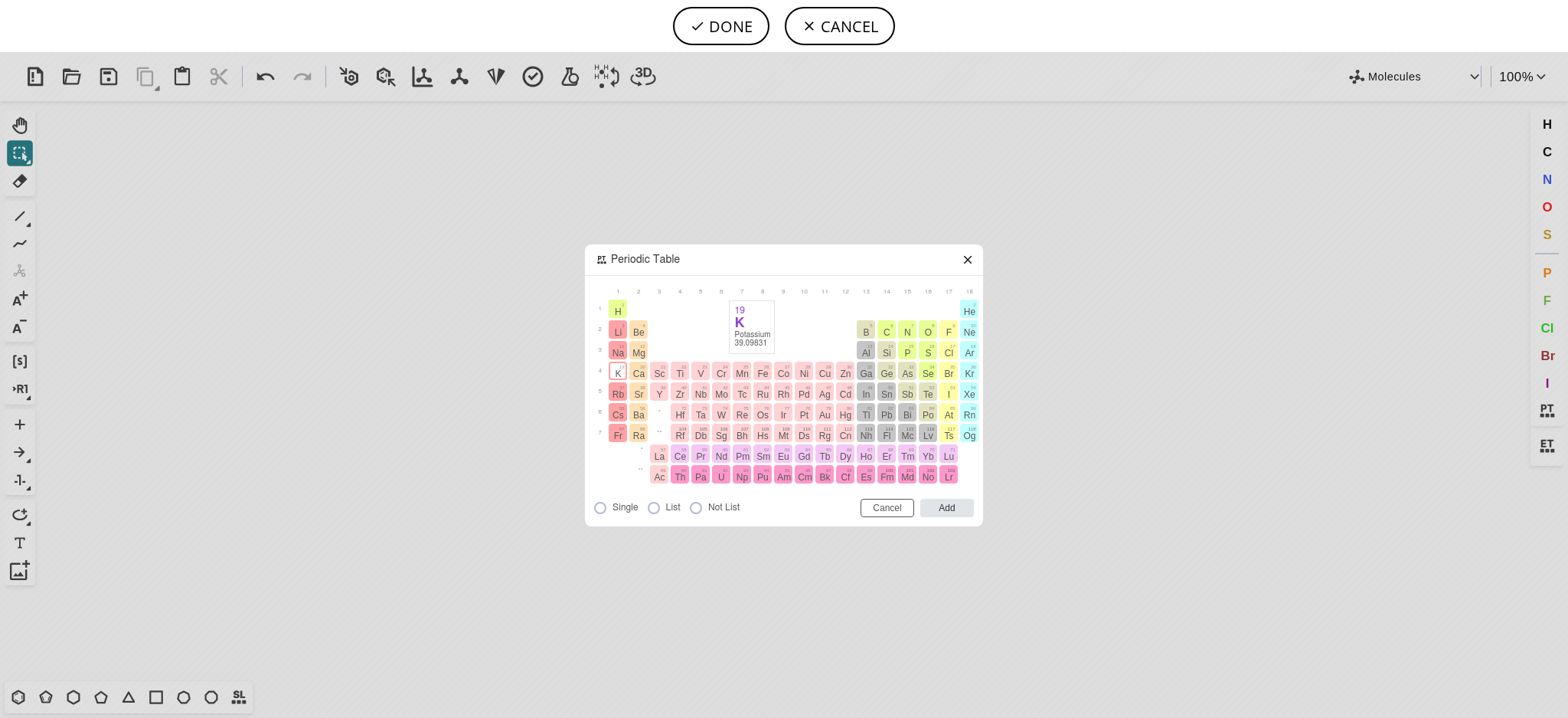
click at [611, 374] on button "K" at bounding box center [618, 371] width 19 height 19
click at [948, 509] on input "Add" at bounding box center [947, 507] width 54 height 19
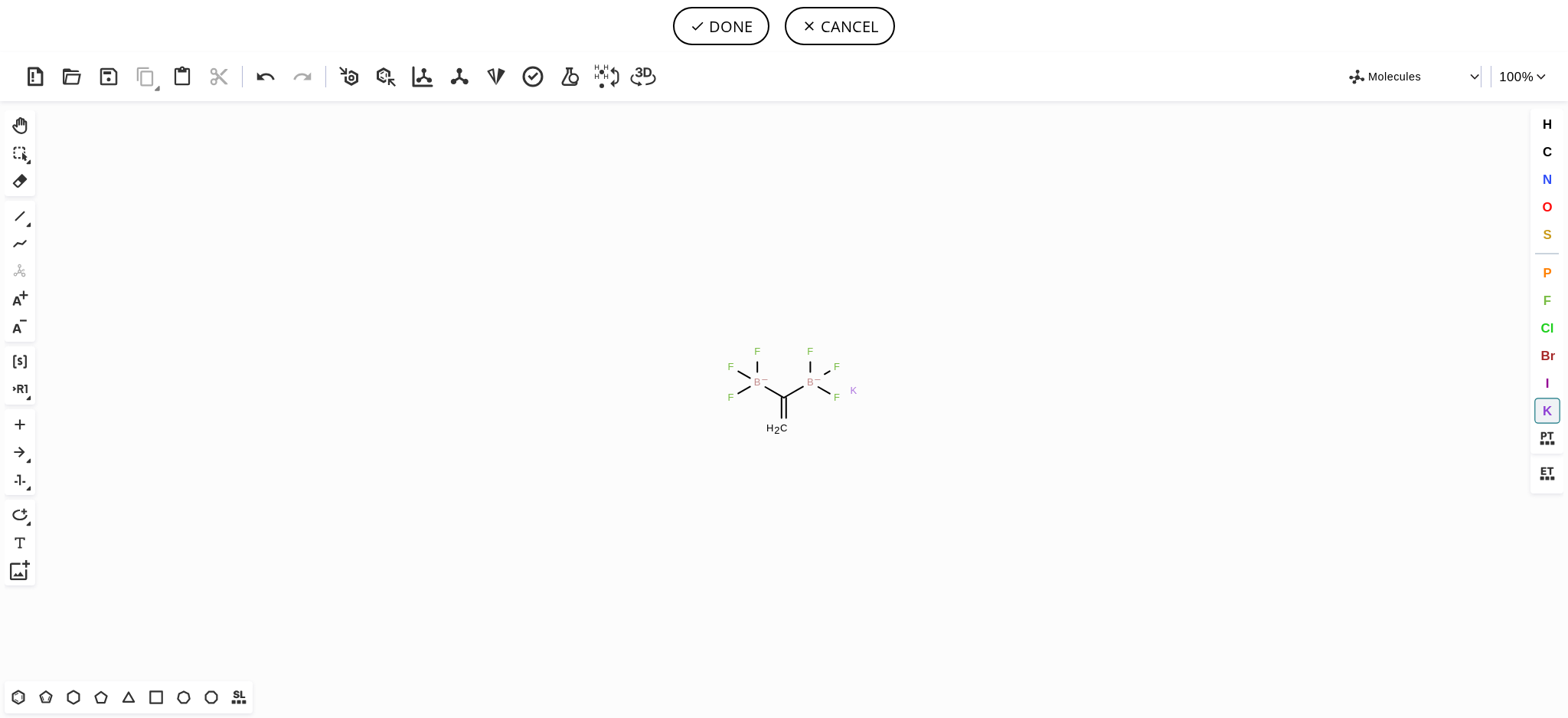
click at [857, 387] on tspan "K" at bounding box center [853, 390] width 7 height 11
click at [786, 366] on tspan "K" at bounding box center [787, 367] width 7 height 11
click at [24, 306] on icon at bounding box center [20, 298] width 20 height 20
click at [789, 366] on tspan "H" at bounding box center [793, 366] width 7 height 11
click at [880, 384] on tspan "H" at bounding box center [880, 386] width 7 height 11
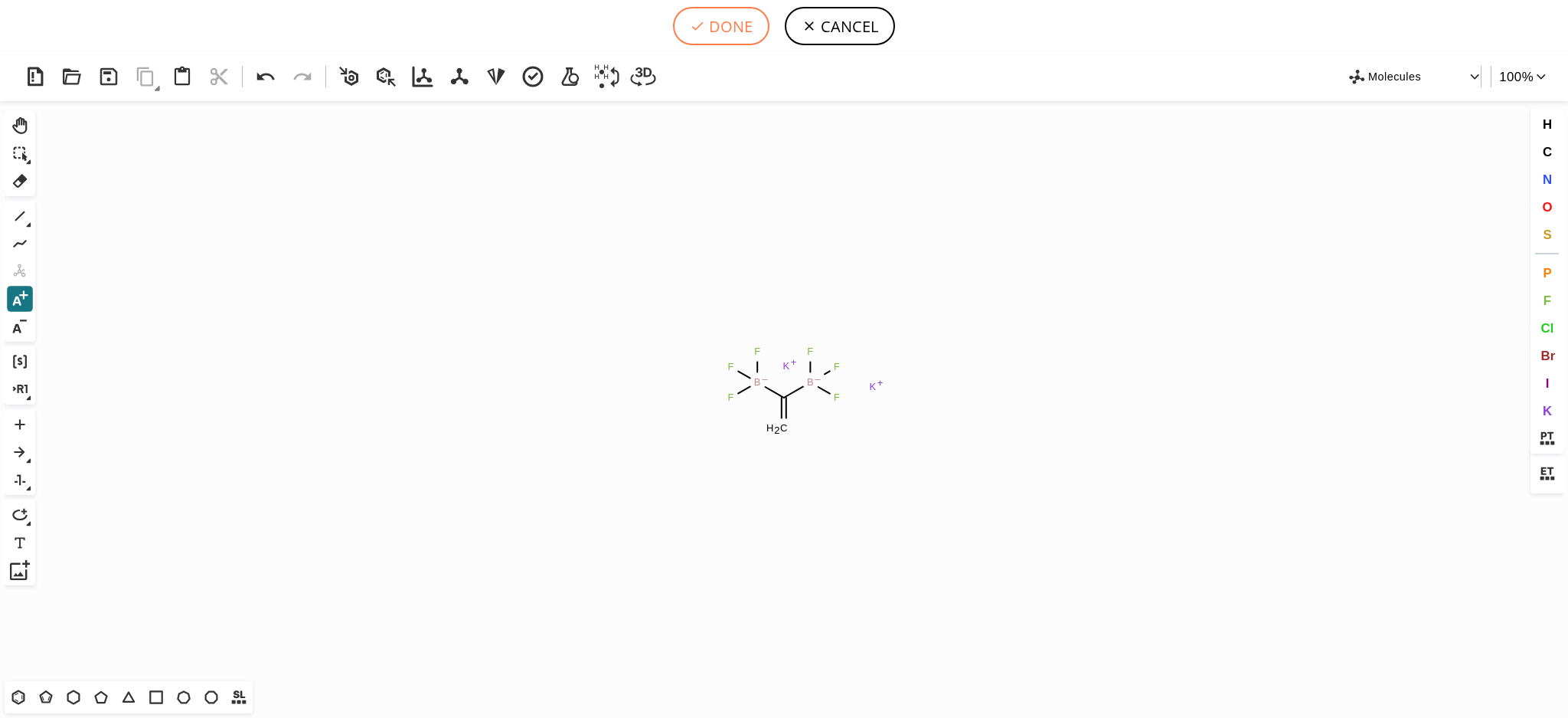
click at [730, 29] on button "DONE" at bounding box center [721, 25] width 97 height 38
type input "C=C([B-](F)(F)F)[B-](F)(F)F.[K+].[K+]"
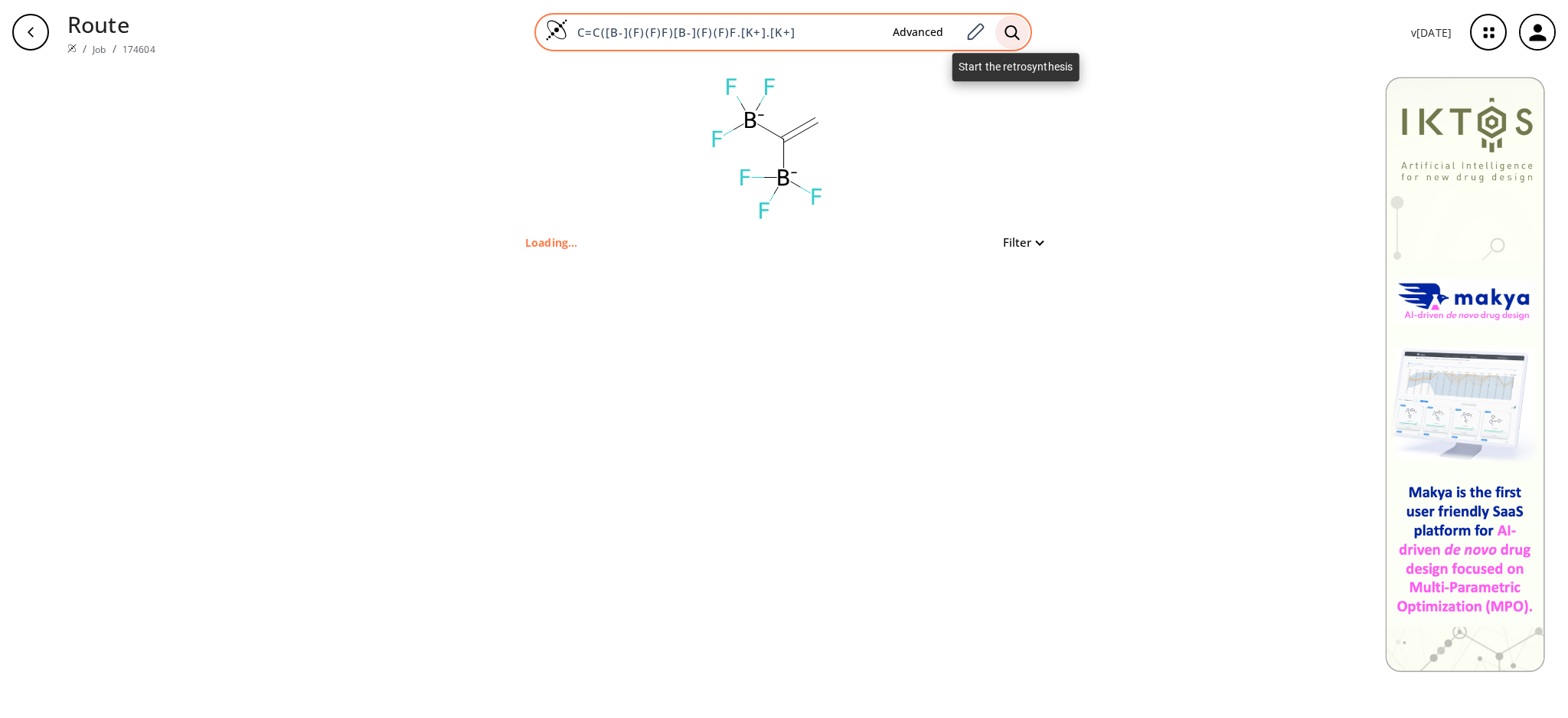
click at [1010, 33] on icon at bounding box center [1012, 33] width 15 height 16
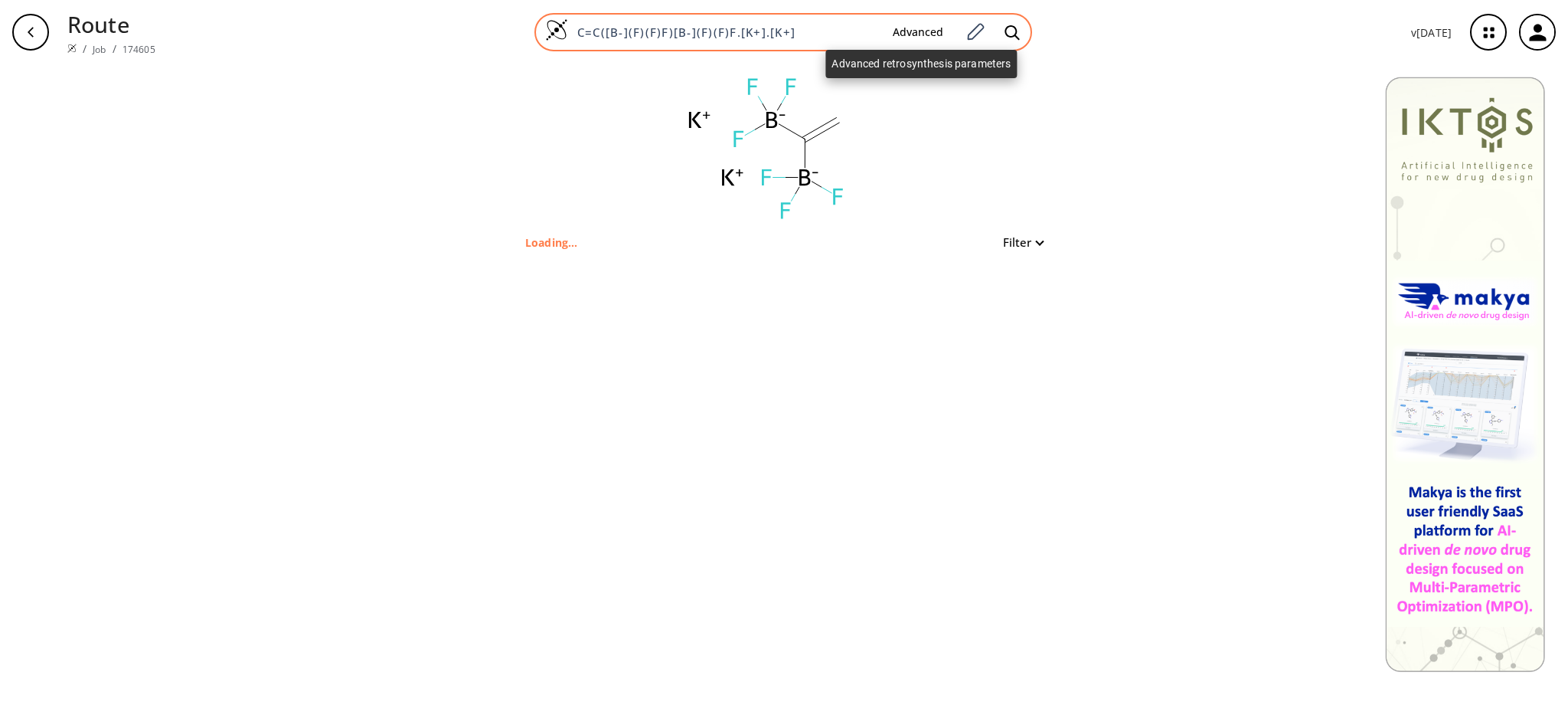
click at [945, 32] on button "Advanced" at bounding box center [918, 33] width 75 height 28
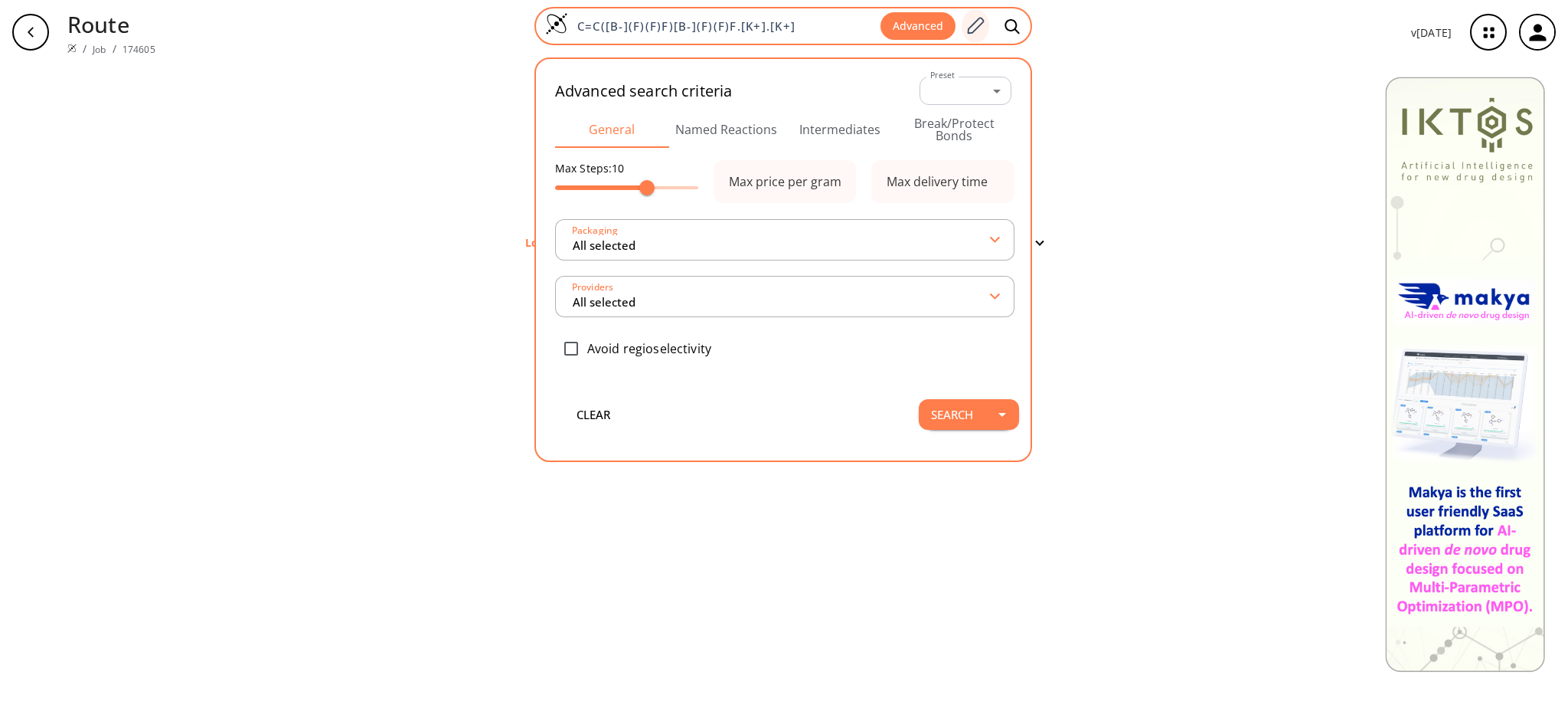
click at [970, 24] on icon at bounding box center [975, 26] width 20 height 20
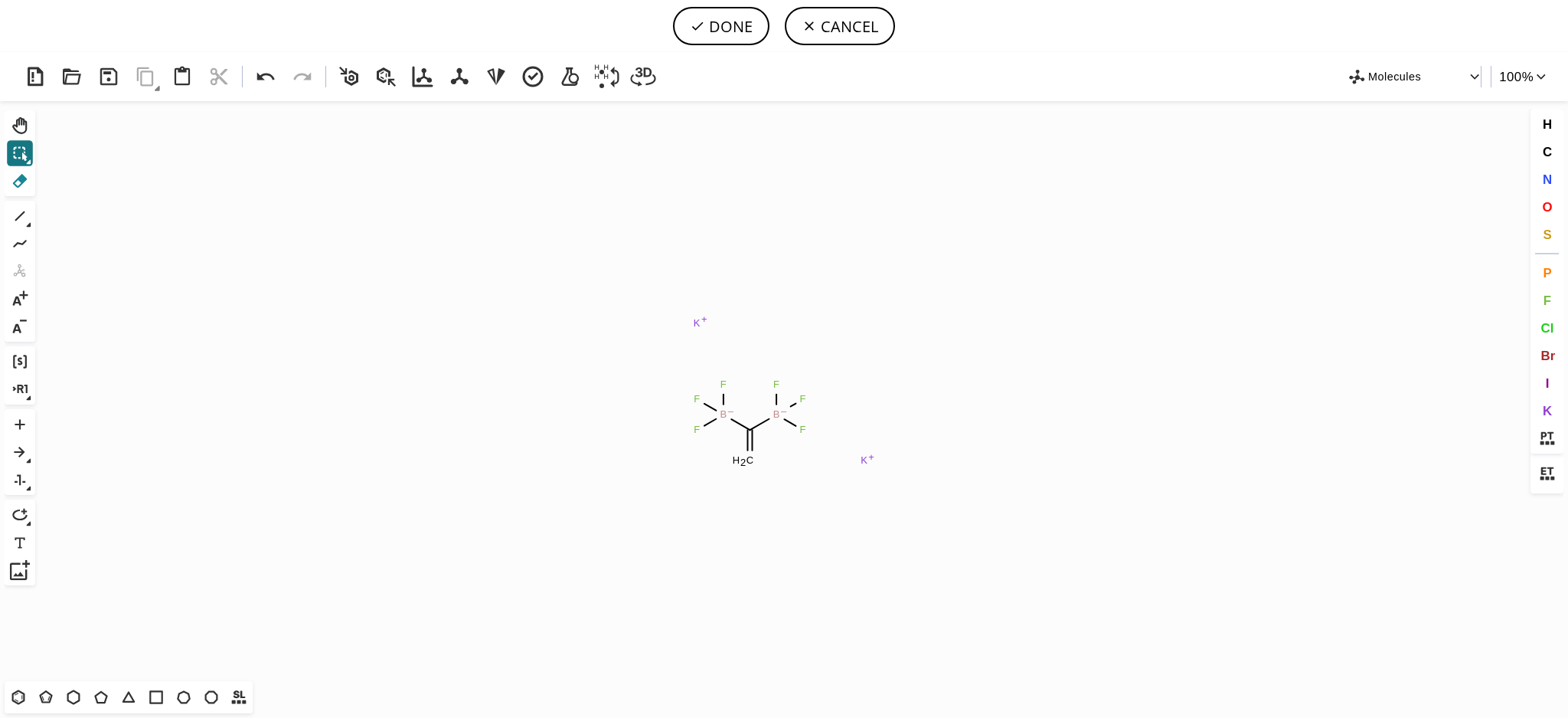
click at [13, 181] on icon at bounding box center [20, 181] width 20 height 20
click at [863, 457] on tspan "K" at bounding box center [864, 460] width 7 height 11
click at [696, 323] on tspan "K" at bounding box center [697, 323] width 7 height 11
click at [728, 414] on tspan "–" at bounding box center [732, 411] width 7 height 11
drag, startPoint x: 615, startPoint y: 335, endPoint x: 726, endPoint y: 440, distance: 152.8
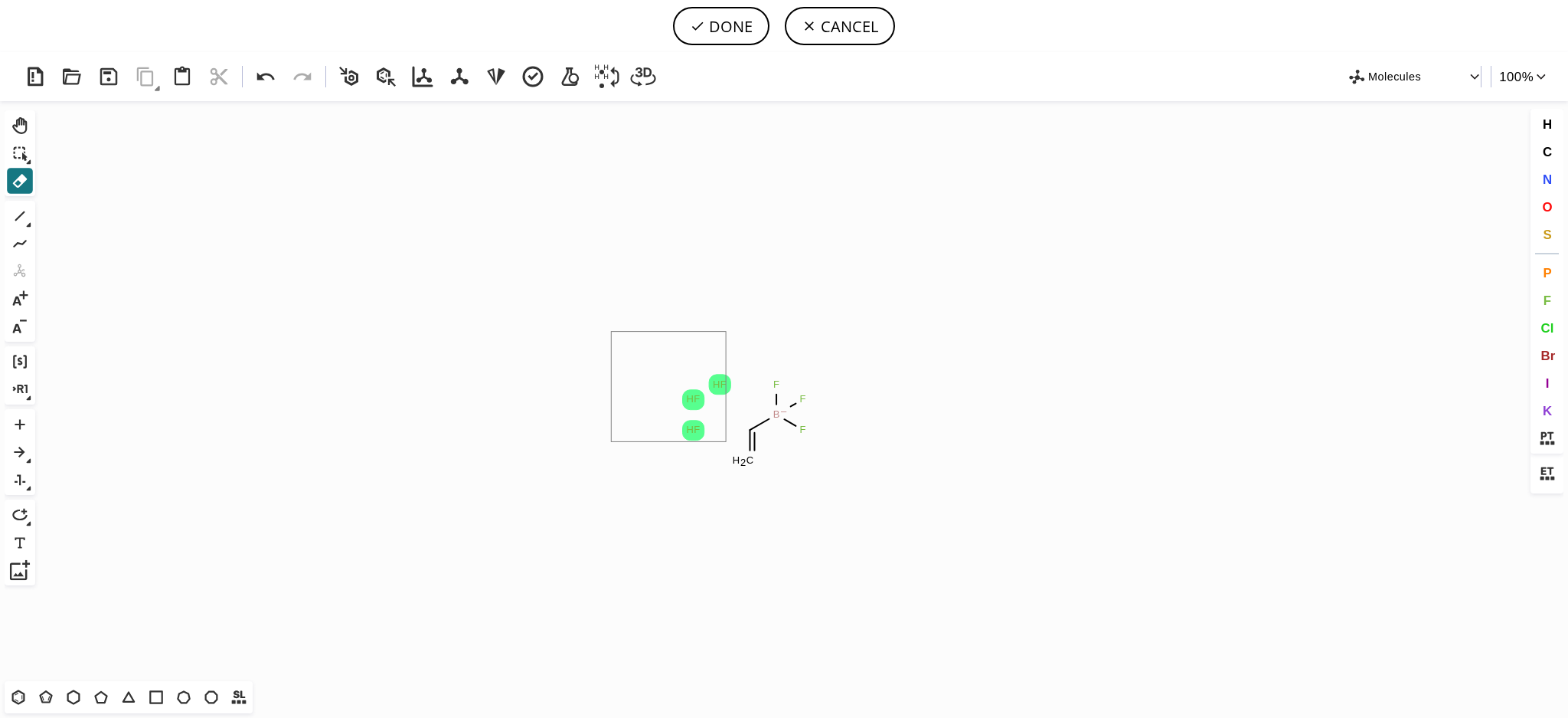
click at [726, 440] on icon "Created with [PERSON_NAME] 2.3.0 F H F H F H C H 2 B – F F F" at bounding box center [784, 390] width 1486 height 580
drag, startPoint x: 797, startPoint y: 399, endPoint x: 779, endPoint y: 372, distance: 32.4
click at [767, 363] on icon "Created with [PERSON_NAME] 2.3.0 C H 2 B – F F F" at bounding box center [784, 390] width 1486 height 580
click at [28, 215] on icon at bounding box center [20, 215] width 20 height 20
drag, startPoint x: 757, startPoint y: 429, endPoint x: 787, endPoint y: 410, distance: 35.5
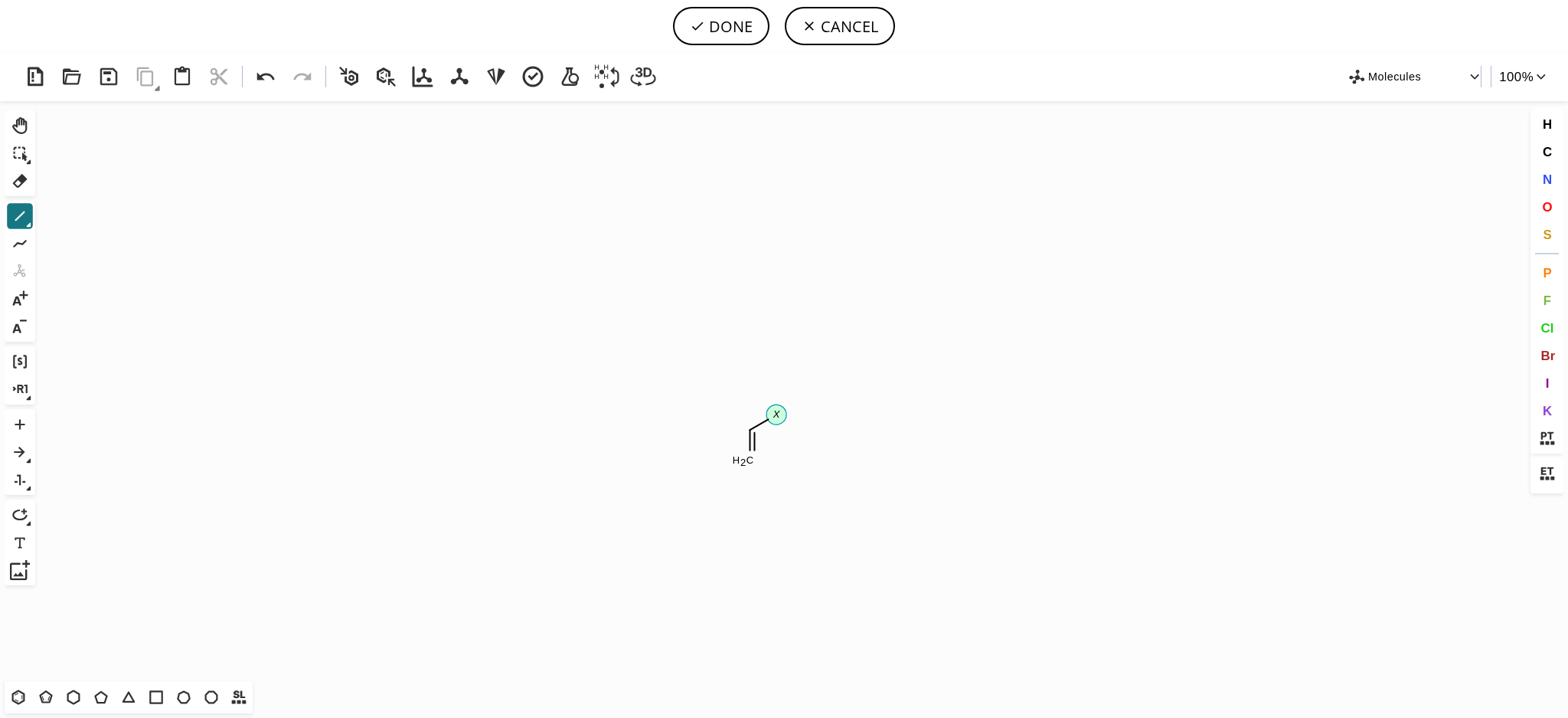
scroll to position [220, 4]
click at [15, 179] on icon at bounding box center [20, 181] width 20 height 20
click at [782, 416] on circle at bounding box center [776, 414] width 20 height 20
click at [33, 203] on div "1 Alt+E + -" at bounding box center [20, 271] width 31 height 141
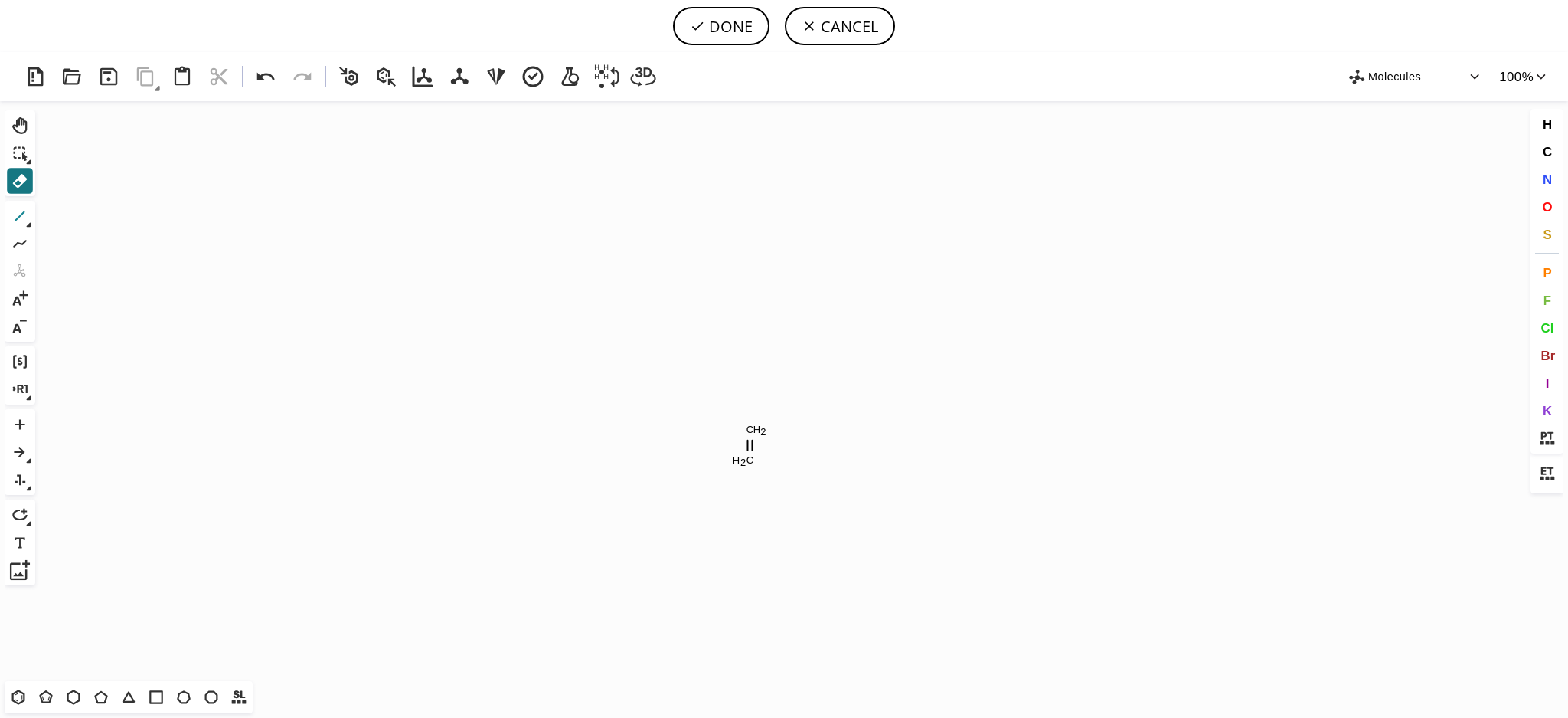
click at [28, 209] on icon at bounding box center [20, 215] width 20 height 20
drag, startPoint x: 751, startPoint y: 428, endPoint x: 715, endPoint y: 397, distance: 47.5
drag, startPoint x: 749, startPoint y: 426, endPoint x: 782, endPoint y: 400, distance: 42.0
click at [1551, 430] on icon at bounding box center [1547, 438] width 20 height 20
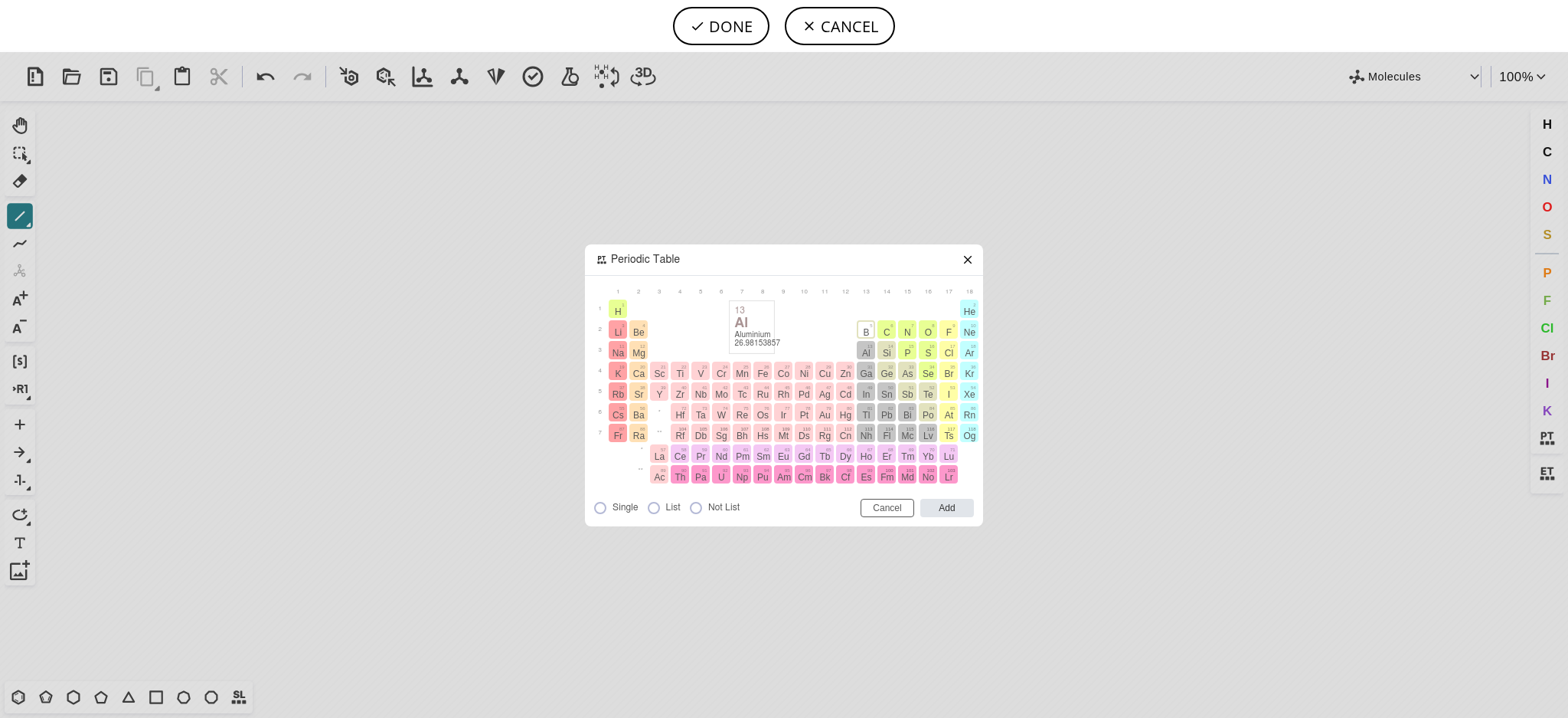
click at [863, 333] on span "B" at bounding box center [867, 332] width 7 height 11
drag, startPoint x: 945, startPoint y: 506, endPoint x: 917, endPoint y: 474, distance: 42.5
click at [944, 506] on input "Add" at bounding box center [947, 507] width 54 height 19
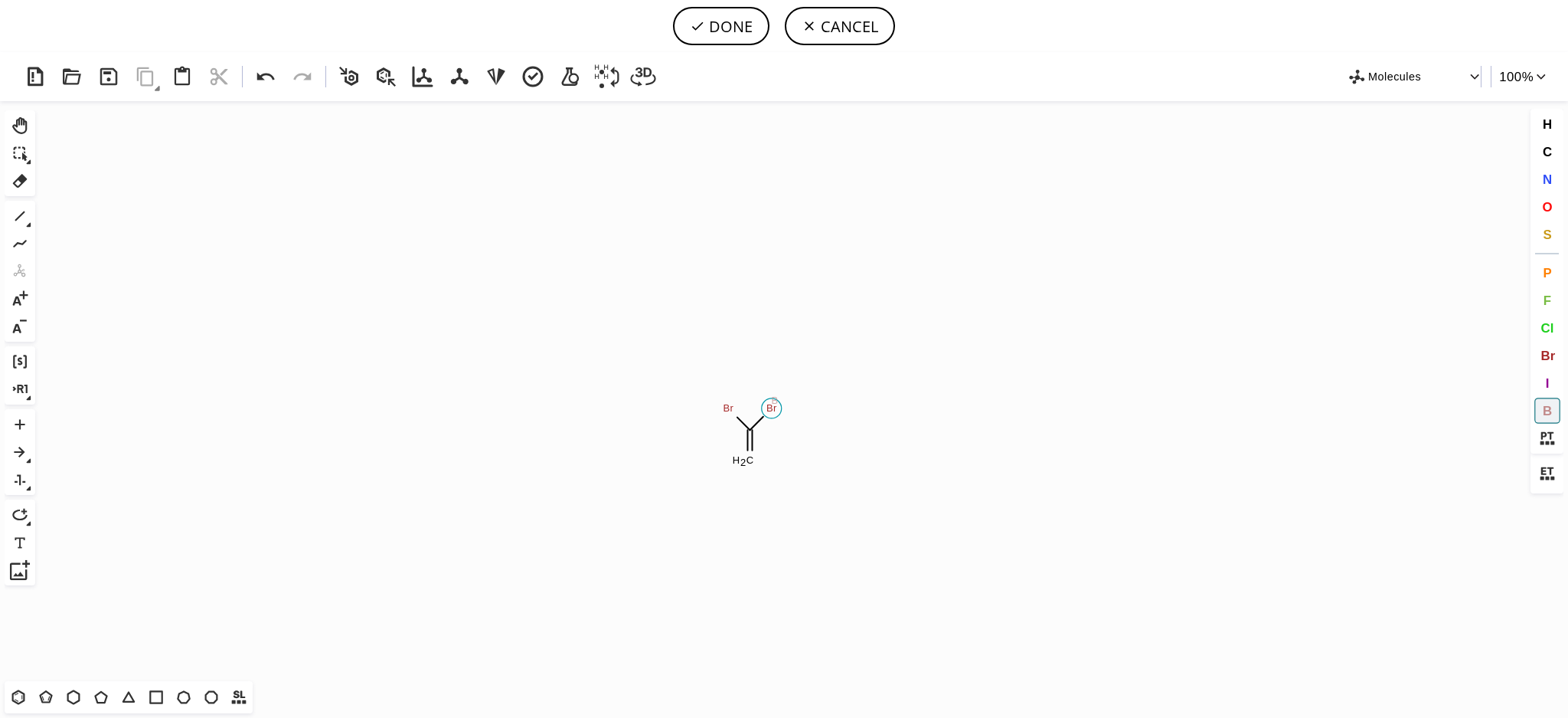
click at [773, 404] on tspan "B" at bounding box center [775, 400] width 7 height 11
click at [720, 409] on tspan "B" at bounding box center [720, 409] width 7 height 11
click at [1538, 300] on button "F" at bounding box center [1548, 300] width 26 height 26
drag, startPoint x: 777, startPoint y: 410, endPoint x: 787, endPoint y: 392, distance: 20.6
click at [786, 320] on icon "Created with [PERSON_NAME] 2.3.0 [PERSON_NAME] 2 C H 2 B H 2 F" at bounding box center [784, 390] width 1486 height 580
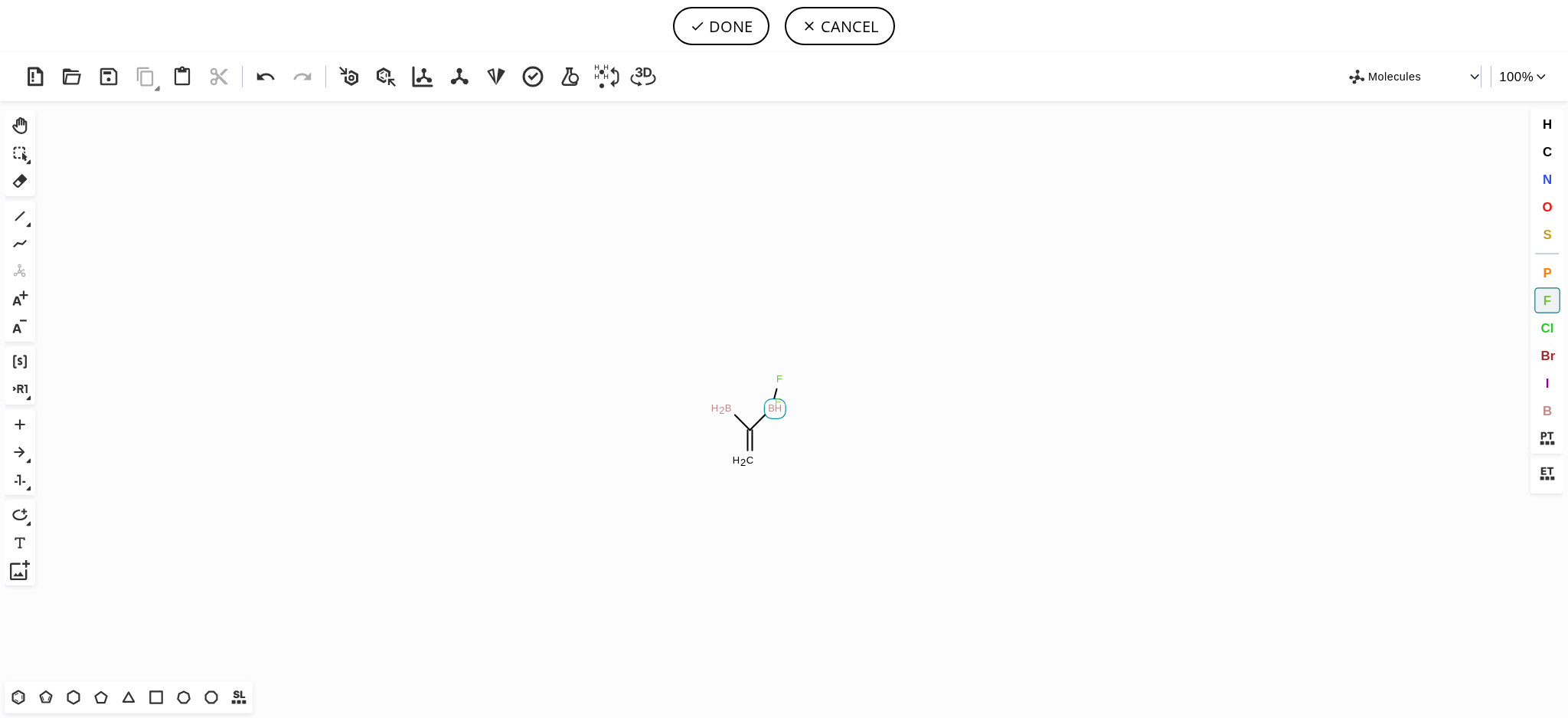
click at [848, 368] on icon "Created with [PERSON_NAME] 2.3.0 B H C H 2 B H 2 F F" at bounding box center [784, 390] width 1486 height 580
drag, startPoint x: 770, startPoint y: 412, endPoint x: 819, endPoint y: 422, distance: 50.0
click at [825, 426] on icon "Created with [PERSON_NAME] 2.3.0 B F C H 2 B H 2 F F" at bounding box center [784, 390] width 1486 height 580
click at [698, 427] on icon "Created with [PERSON_NAME] 2.3.0 B H C H 2 B F F F F F" at bounding box center [784, 390] width 1486 height 580
drag, startPoint x: 725, startPoint y: 411, endPoint x: 686, endPoint y: 386, distance: 46.3
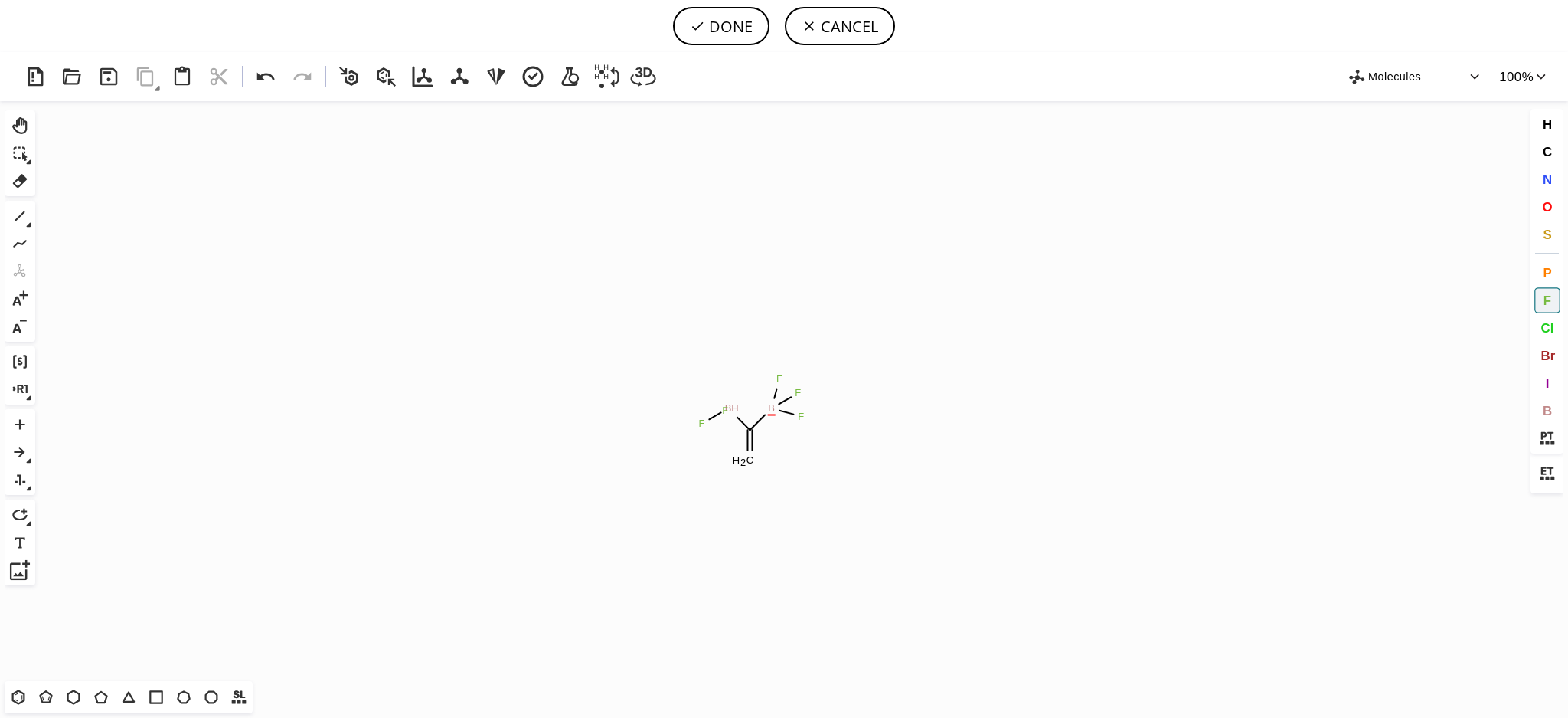
click at [686, 387] on icon "Created with [PERSON_NAME] 2.3.0 B H C H 2 B F F F F F" at bounding box center [784, 390] width 1486 height 580
drag, startPoint x: 729, startPoint y: 409, endPoint x: 723, endPoint y: 314, distance: 95.2
click at [723, 316] on icon "Created with [PERSON_NAME] 2.3.0 B F C H 2 B F F F F F" at bounding box center [784, 390] width 1486 height 580
drag, startPoint x: 736, startPoint y: 30, endPoint x: 745, endPoint y: 37, distance: 11.4
click at [737, 29] on button "DONE" at bounding box center [721, 25] width 97 height 38
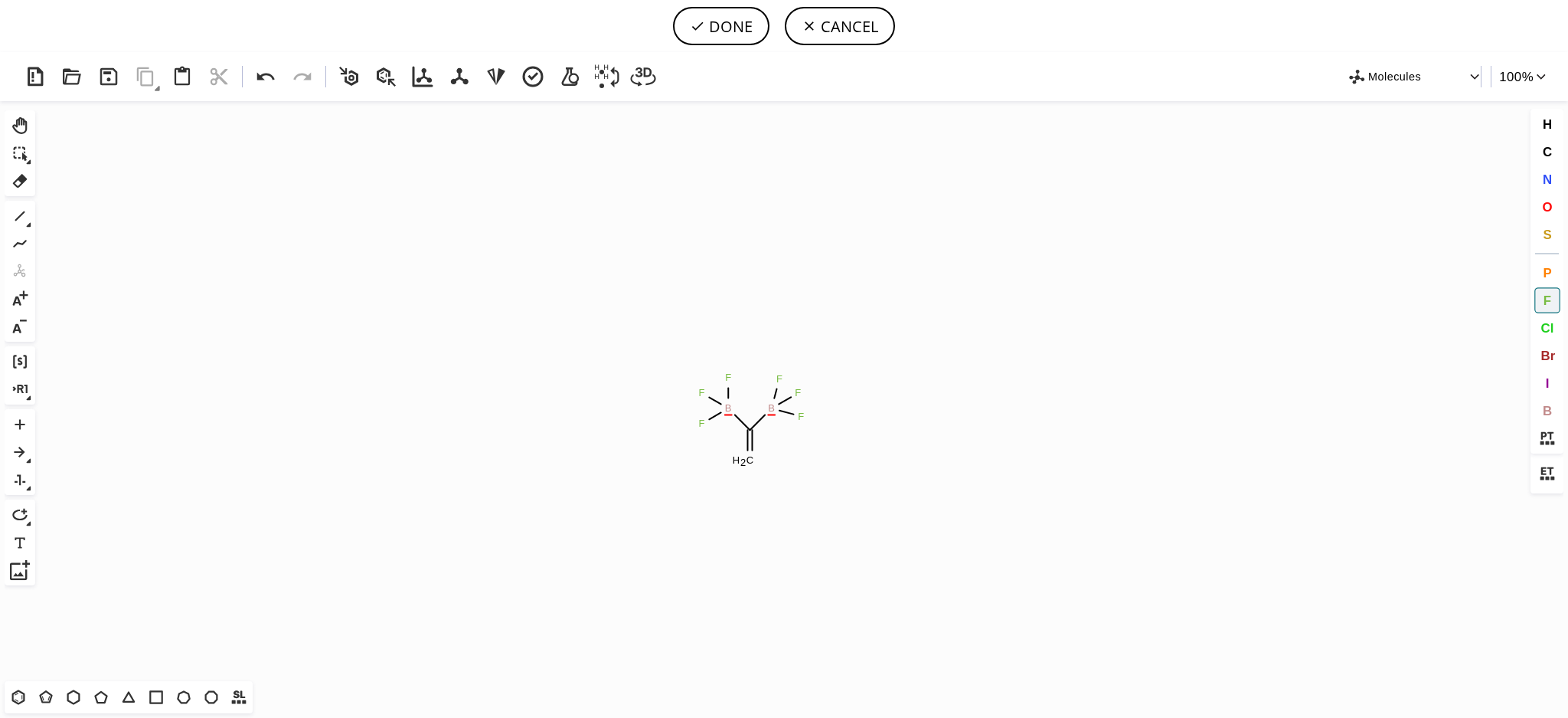
type input "C=C(B(F)(F)F)B(F)(F)F"
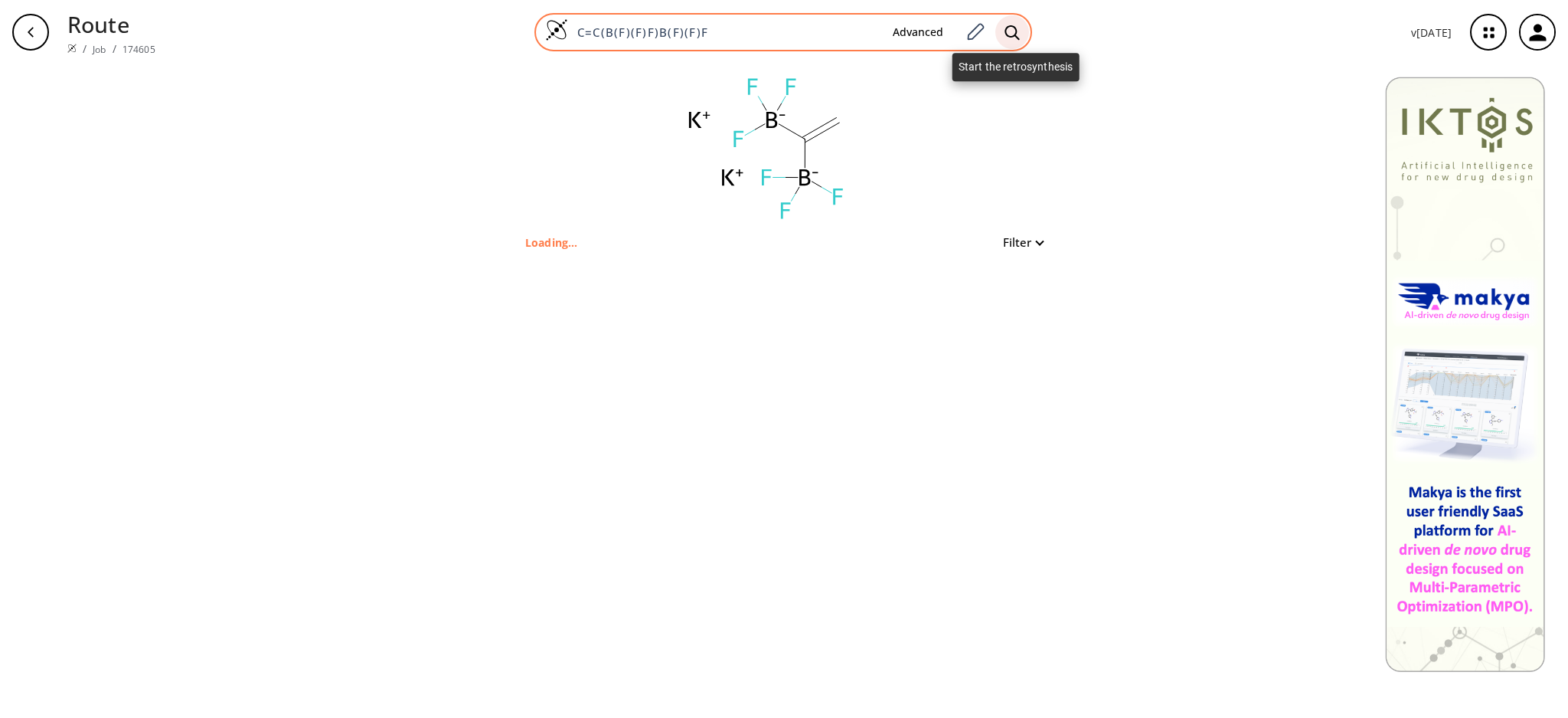
click at [1013, 41] on div at bounding box center [1012, 32] width 33 height 33
click at [1021, 41] on div at bounding box center [1012, 32] width 33 height 33
click at [1013, 32] on icon at bounding box center [1012, 33] width 15 height 16
click at [1012, 32] on icon at bounding box center [1012, 33] width 15 height 16
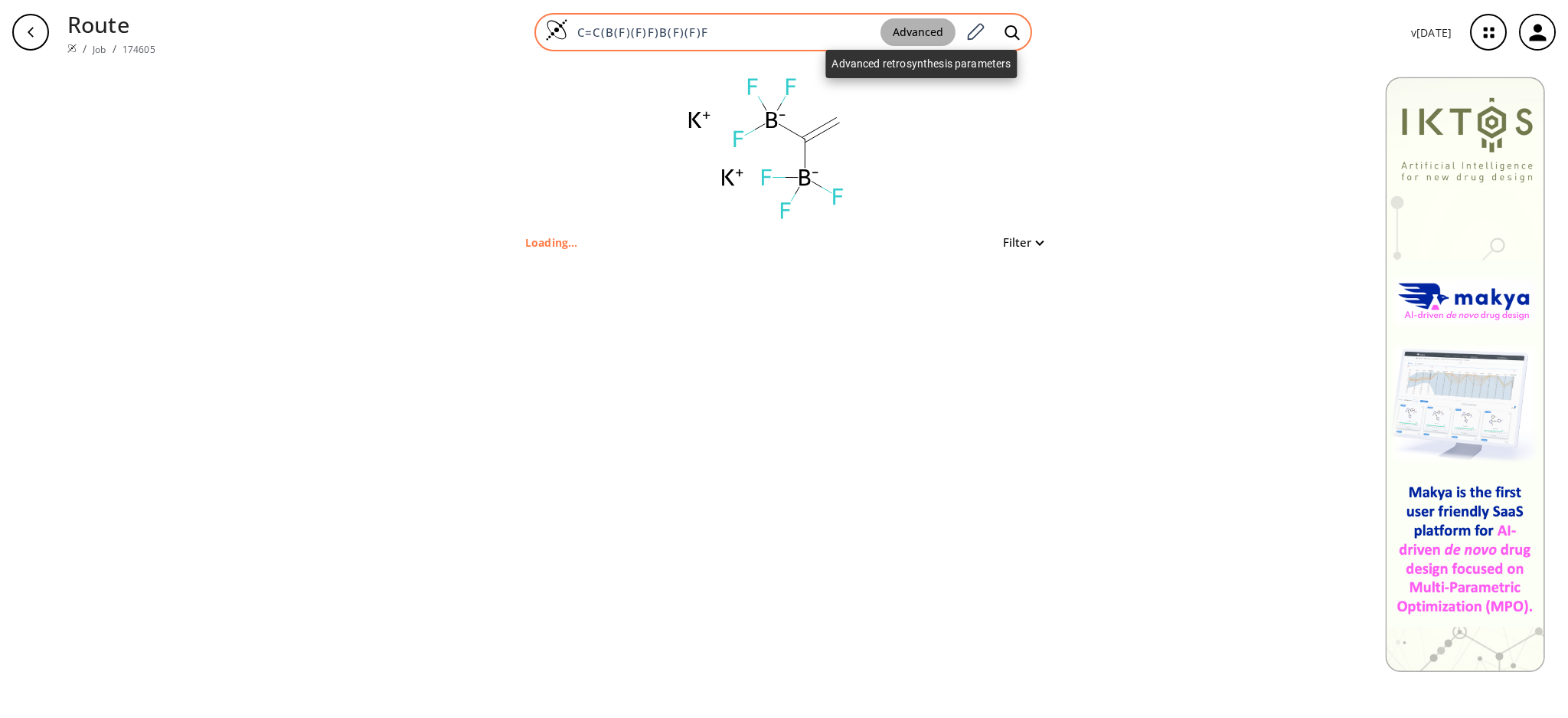
click at [916, 25] on button "Advanced" at bounding box center [918, 33] width 75 height 28
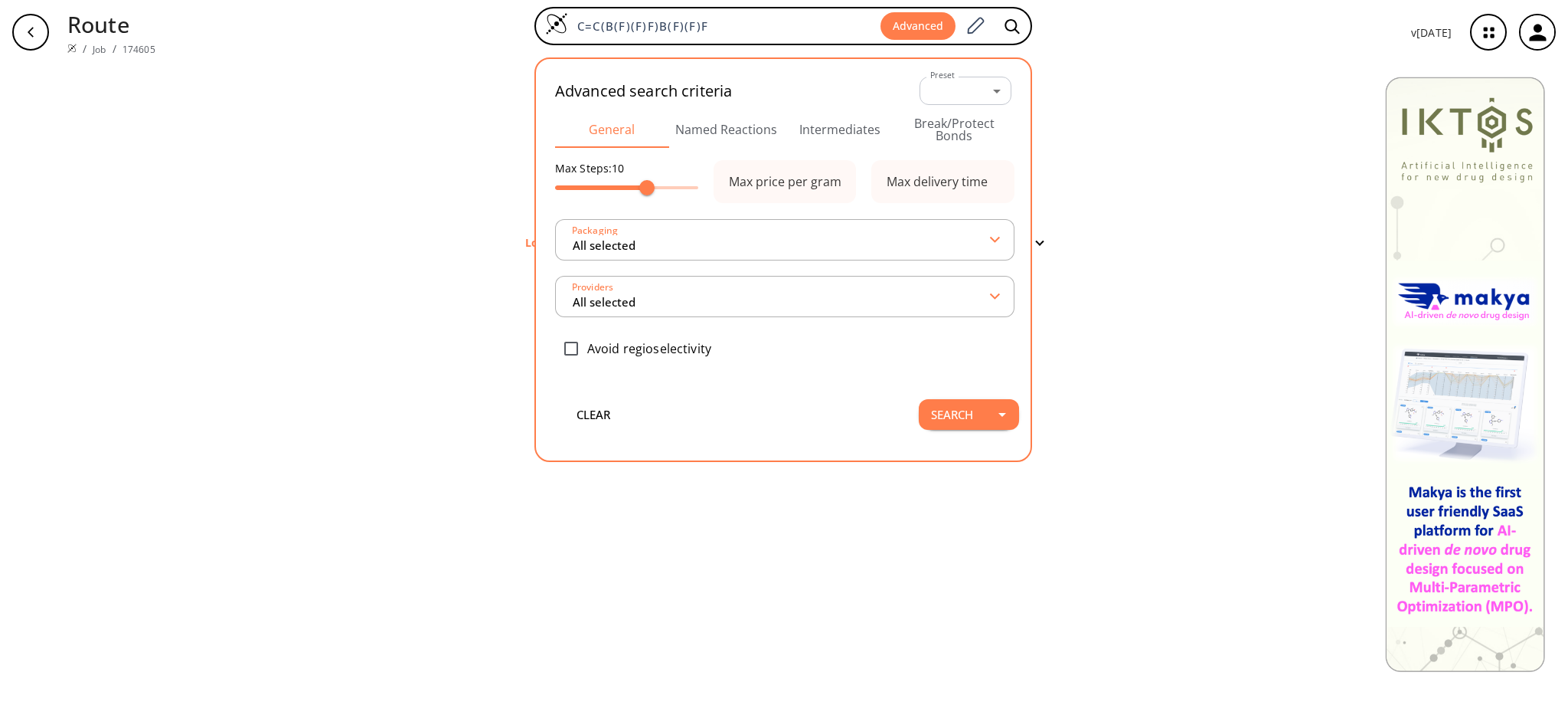
drag, startPoint x: 730, startPoint y: 30, endPoint x: 518, endPoint y: 33, distance: 212.0
click at [516, 36] on div "C=C(B(F)(F)F)B(F)(F)F Advanced Advanced search criteria Preset ​ -1 Preset Gene…" at bounding box center [783, 32] width 1231 height 50
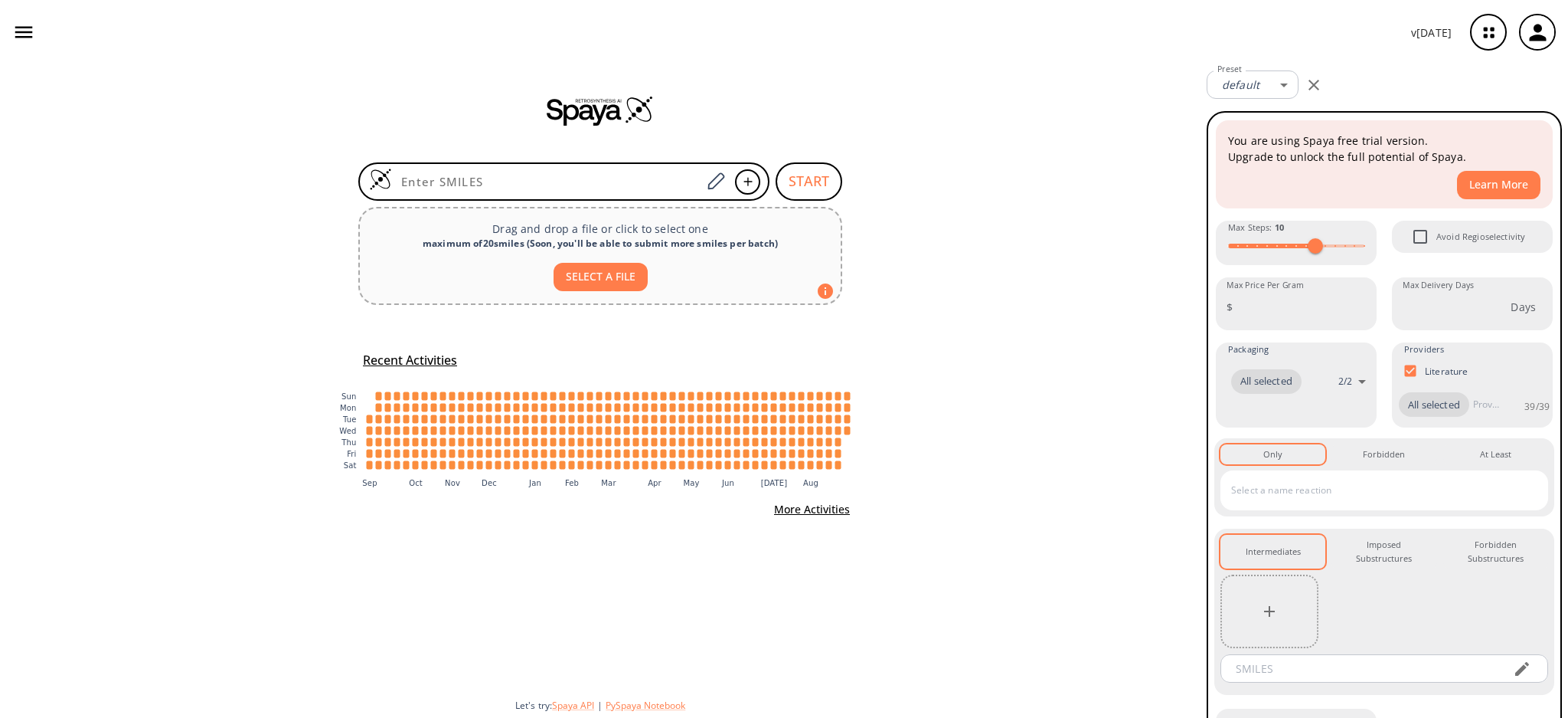
type input "C=C(B(F)(F)F)B(F)(F)F"
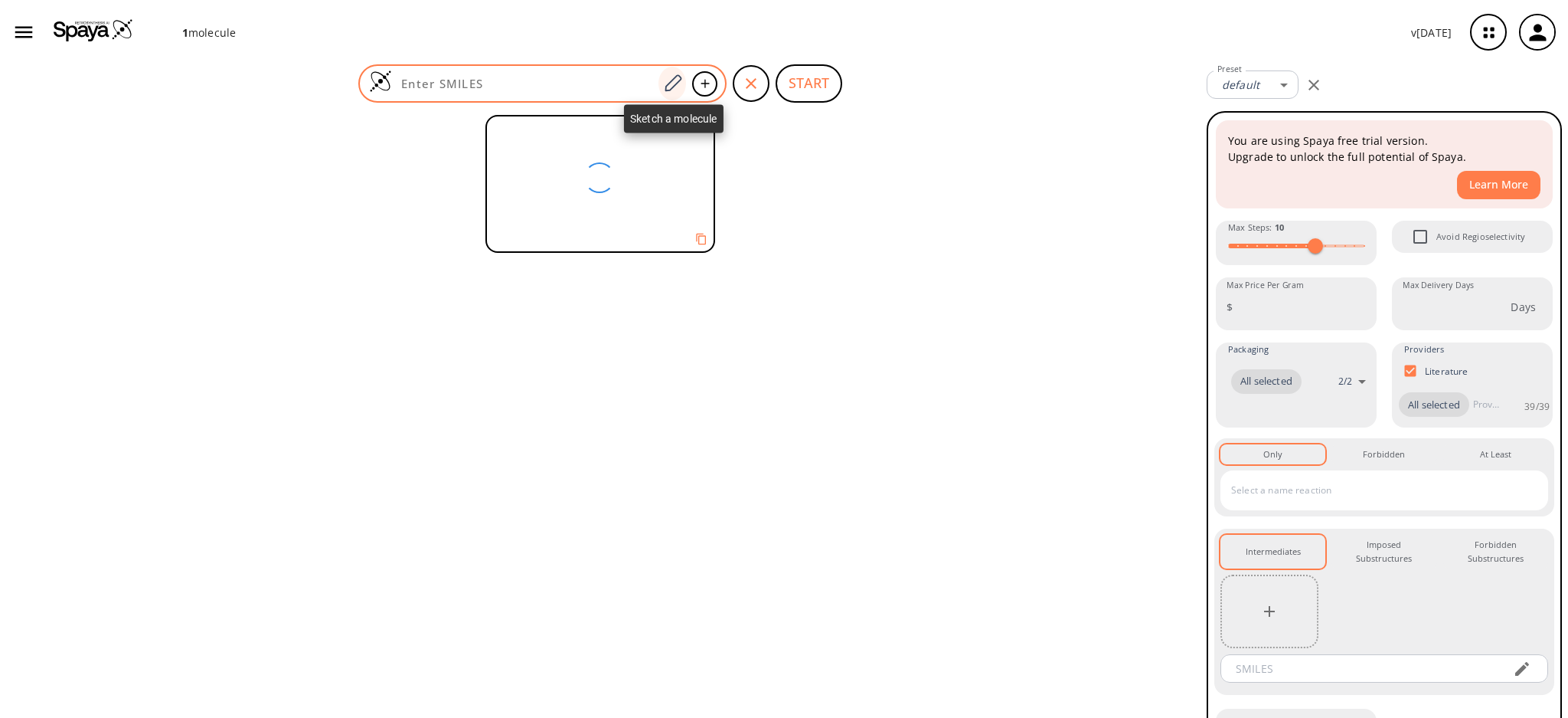
click at [667, 81] on icon at bounding box center [672, 83] width 20 height 20
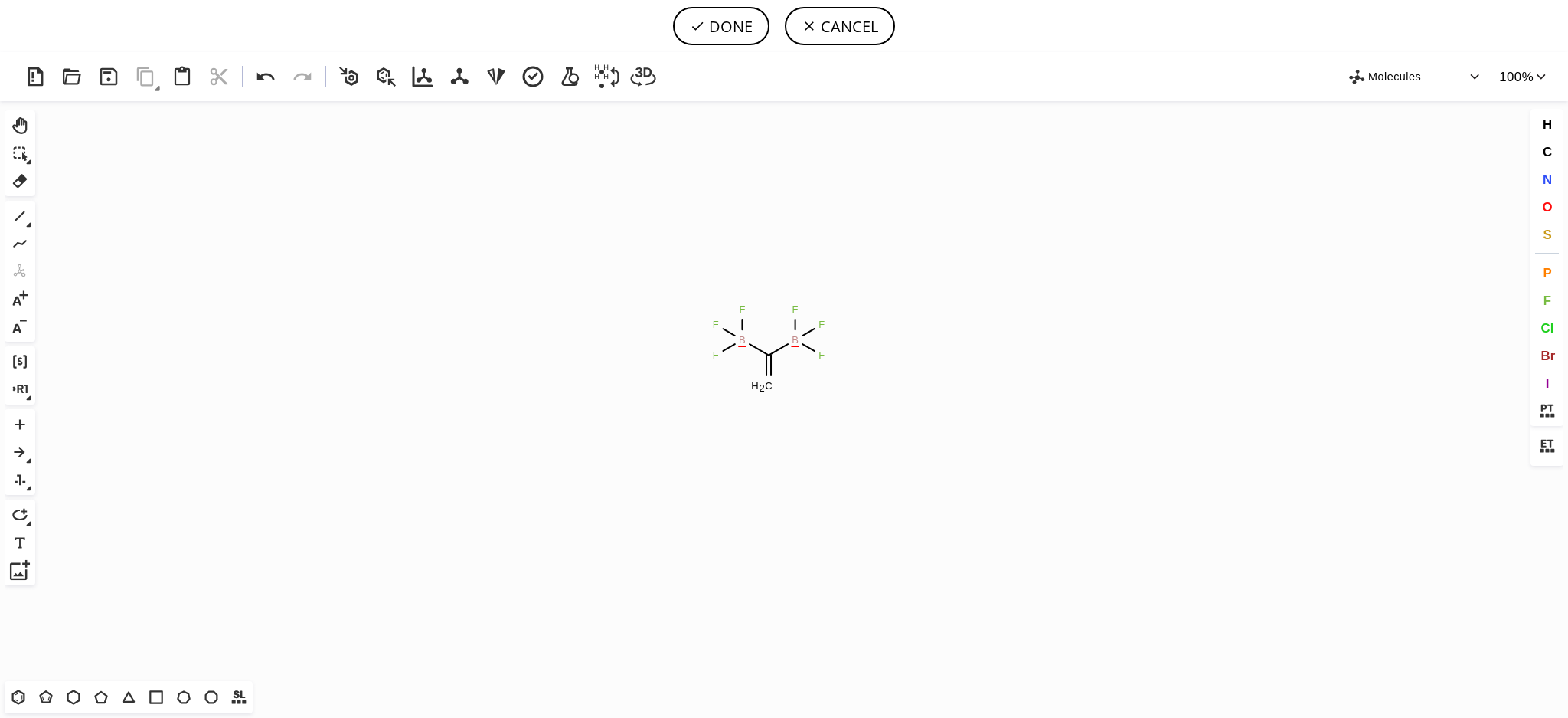
click at [768, 348] on icon "Created with Raphaël 2.3.0 C H 2 B F F F B F F F" at bounding box center [784, 390] width 1486 height 580
click at [20, 299] on icon at bounding box center [20, 298] width 20 height 20
drag, startPoint x: 732, startPoint y: 346, endPoint x: 799, endPoint y: 348, distance: 67.0
click at [732, 345] on icon at bounding box center [728, 347] width 11 height 7
click at [745, 337] on circle at bounding box center [741, 340] width 20 height 20
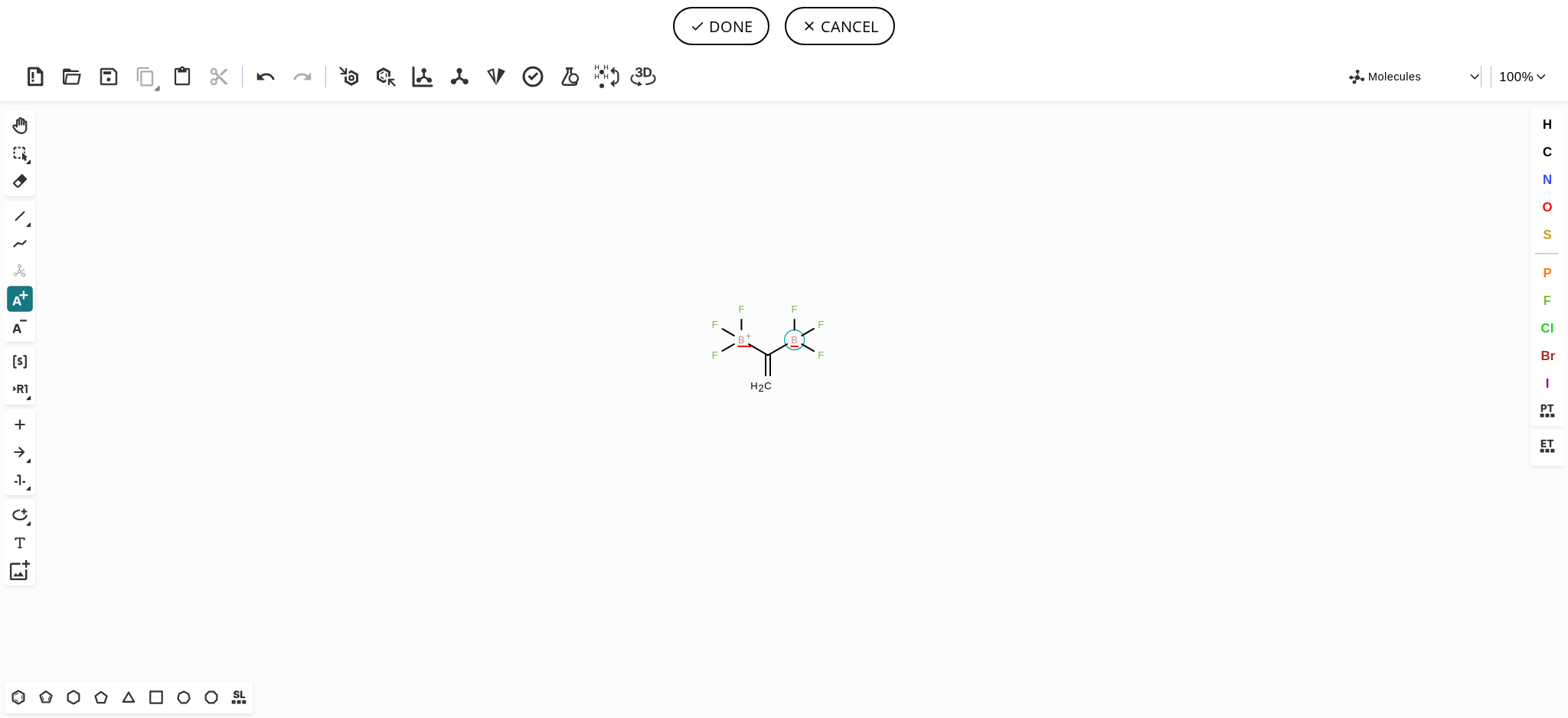
click at [800, 342] on circle at bounding box center [795, 340] width 20 height 20
click at [21, 316] on icon at bounding box center [20, 326] width 20 height 20
click at [743, 337] on tspan "B" at bounding box center [741, 340] width 7 height 11
click at [801, 337] on tspan "+" at bounding box center [802, 336] width 7 height 11
click at [793, 342] on tspan "B" at bounding box center [794, 340] width 7 height 11
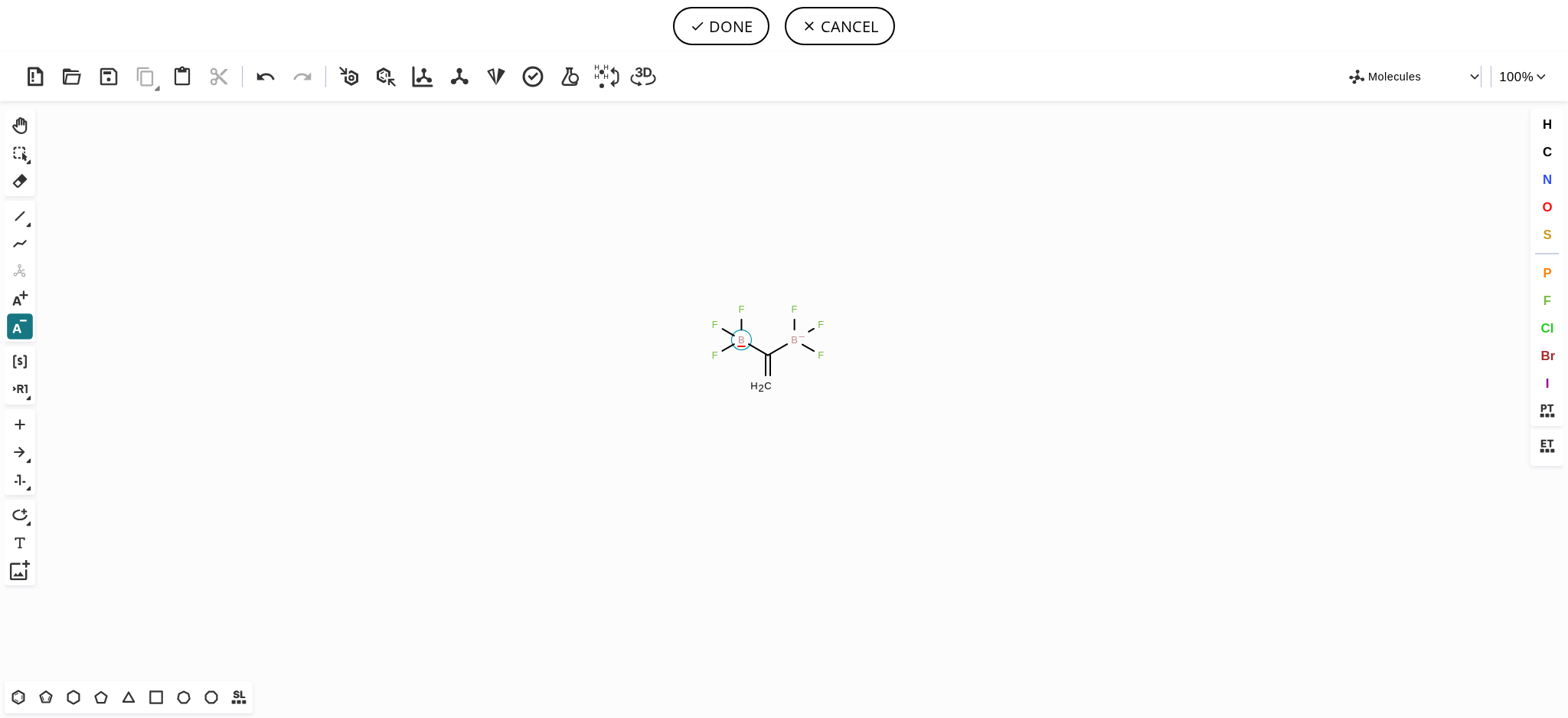
click at [736, 341] on circle at bounding box center [741, 340] width 20 height 20
click at [710, 24] on button "DONE" at bounding box center [721, 25] width 97 height 38
type input "C=C([B-](F)(F)F)[B-](F)(F)F"
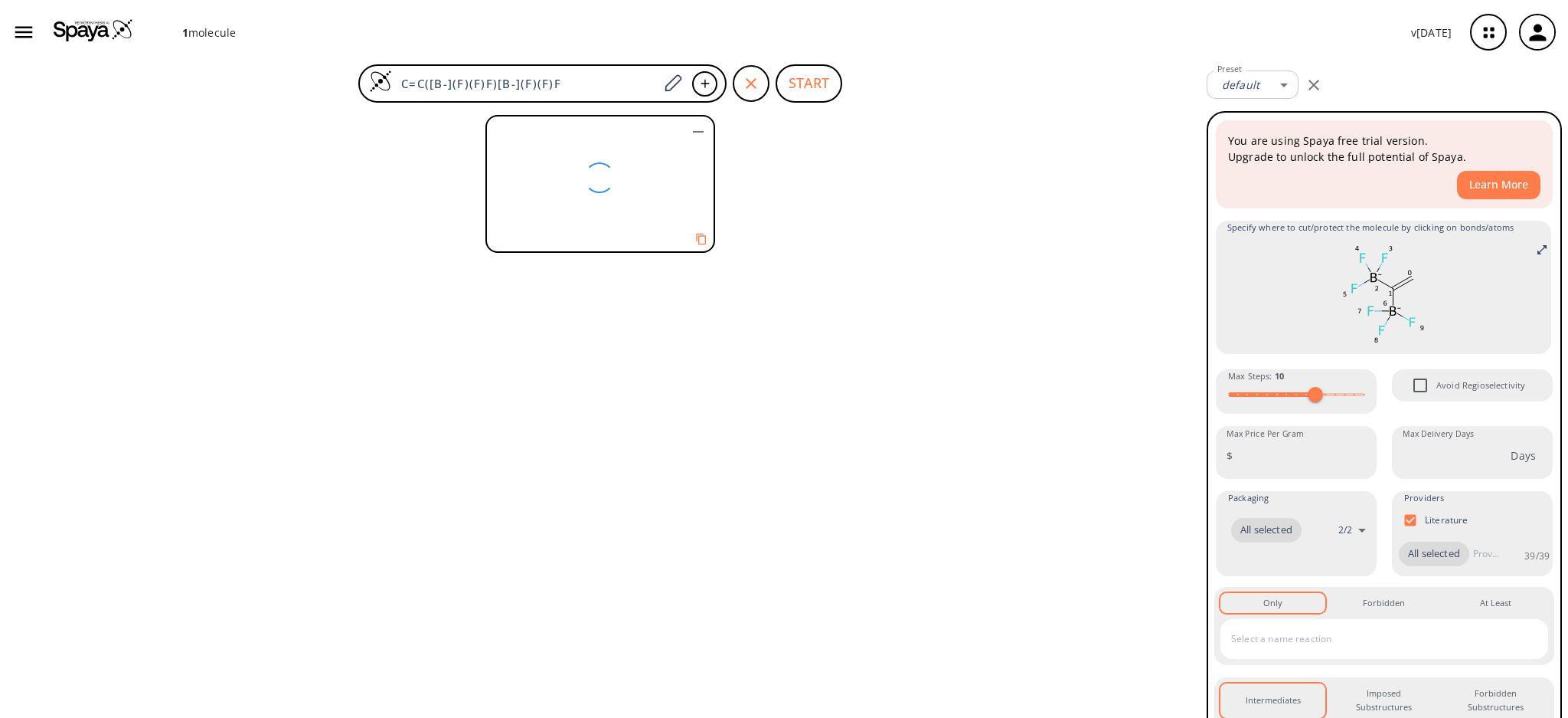
click at [827, 83] on button "START" at bounding box center [809, 83] width 67 height 38
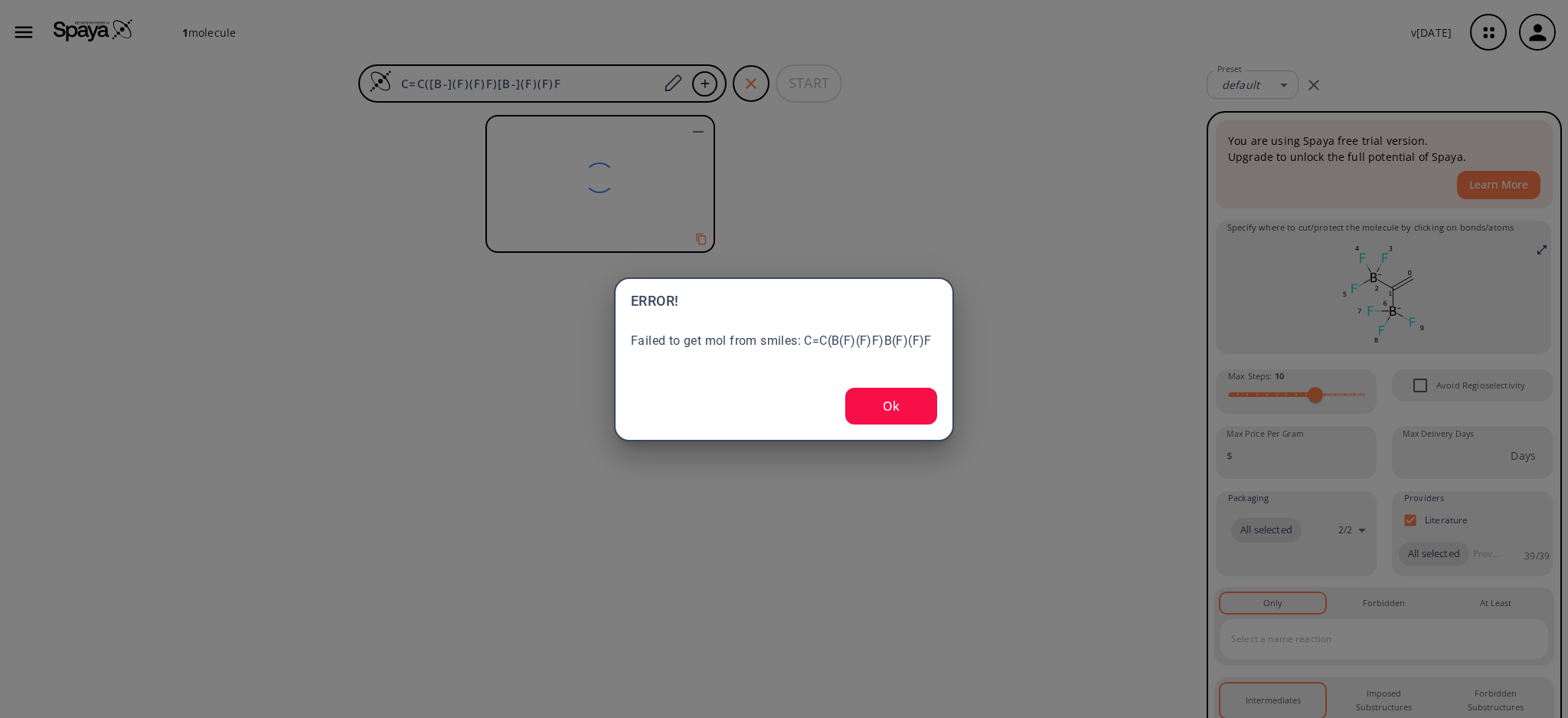
drag, startPoint x: 914, startPoint y: 395, endPoint x: 900, endPoint y: 384, distance: 17.8
click at [913, 396] on button "Ok" at bounding box center [891, 406] width 92 height 37
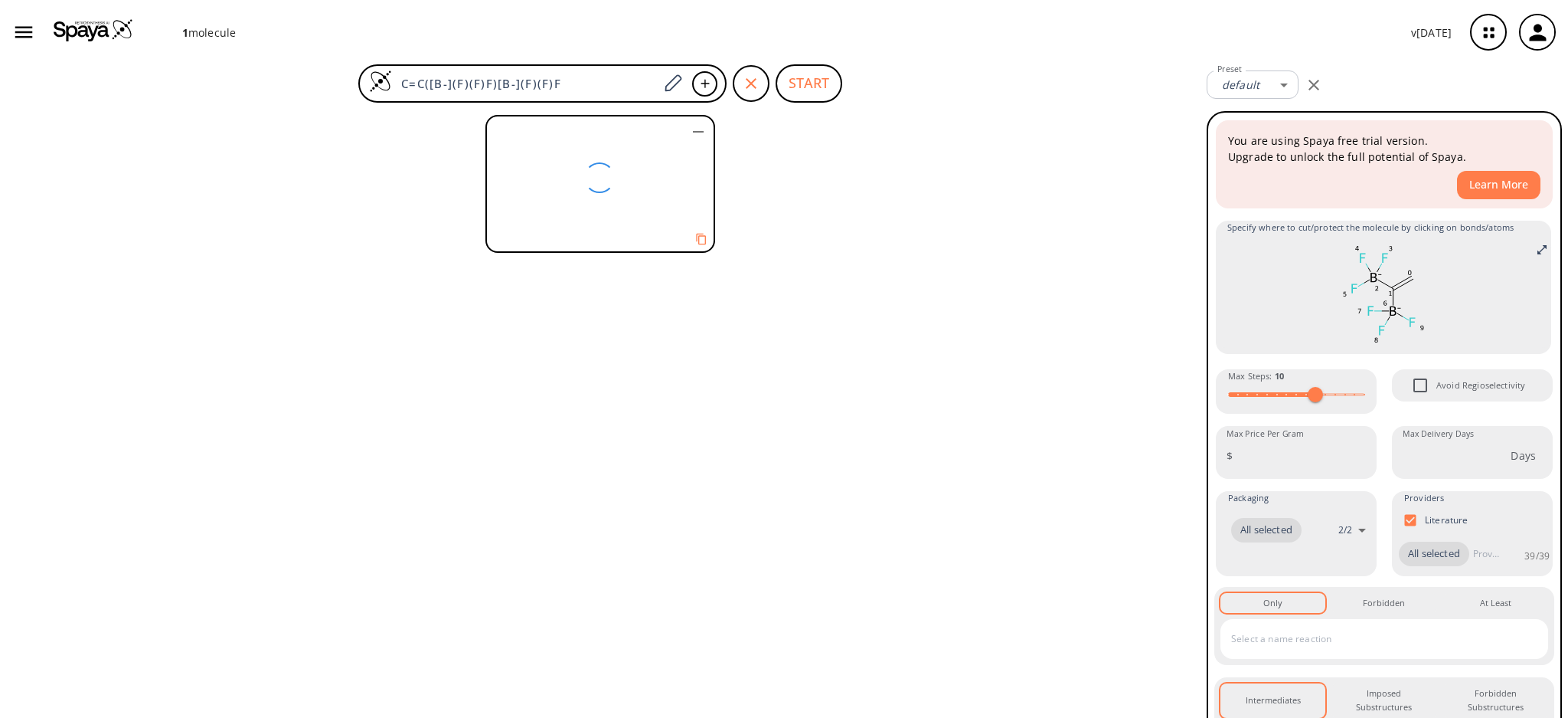
click at [692, 133] on icon "button" at bounding box center [698, 132] width 19 height 19
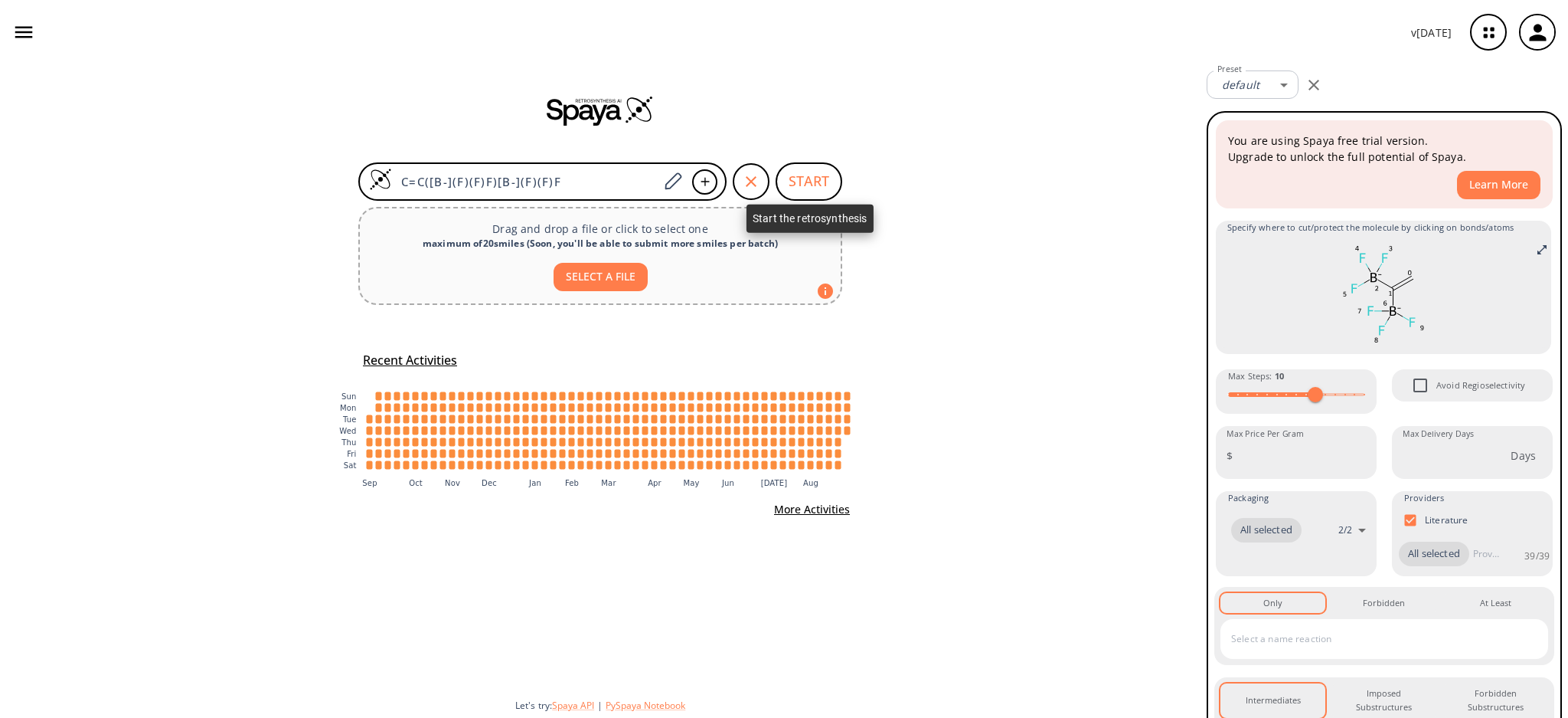
click at [827, 171] on button "START" at bounding box center [809, 181] width 67 height 38
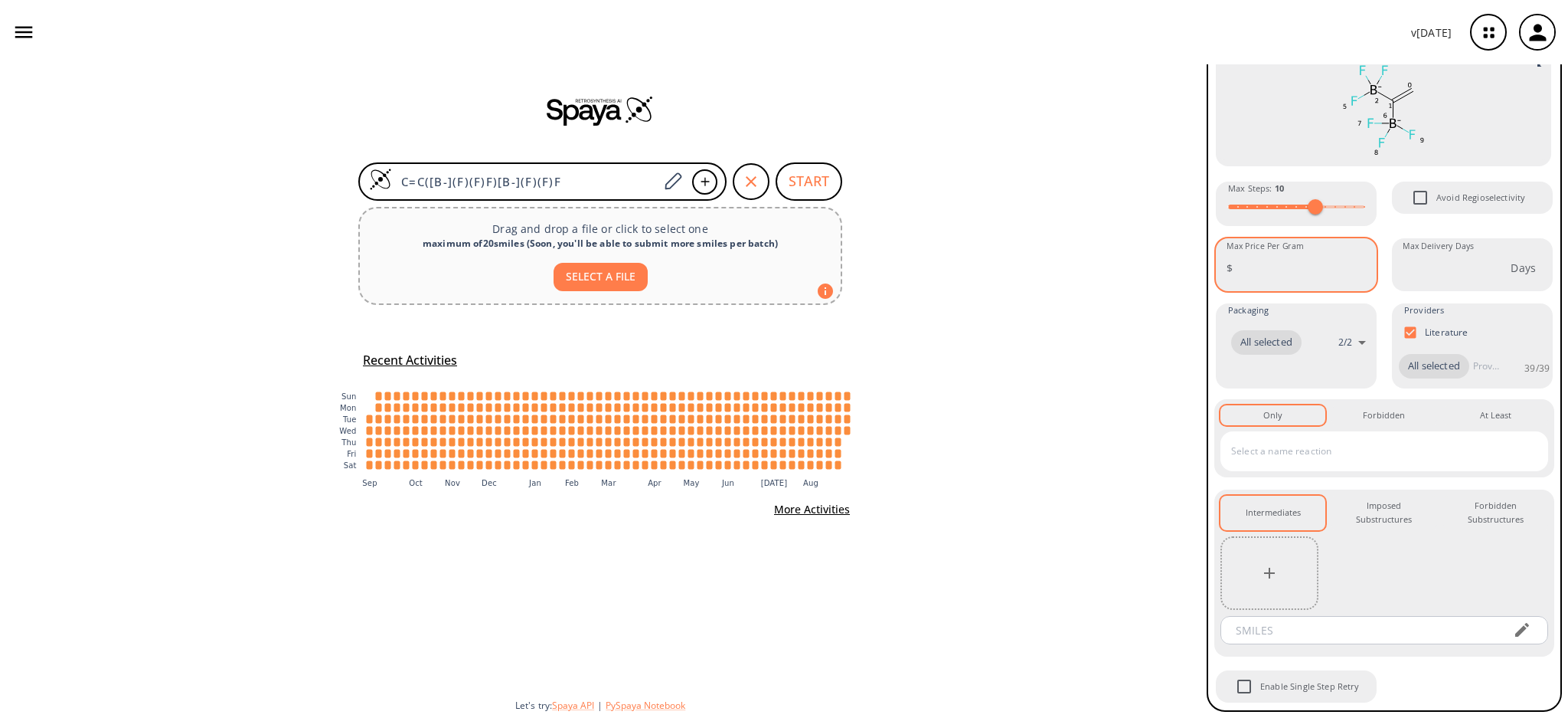
scroll to position [225, 0]
click at [812, 167] on button "START" at bounding box center [809, 181] width 67 height 38
